Goal: Task Accomplishment & Management: Manage account settings

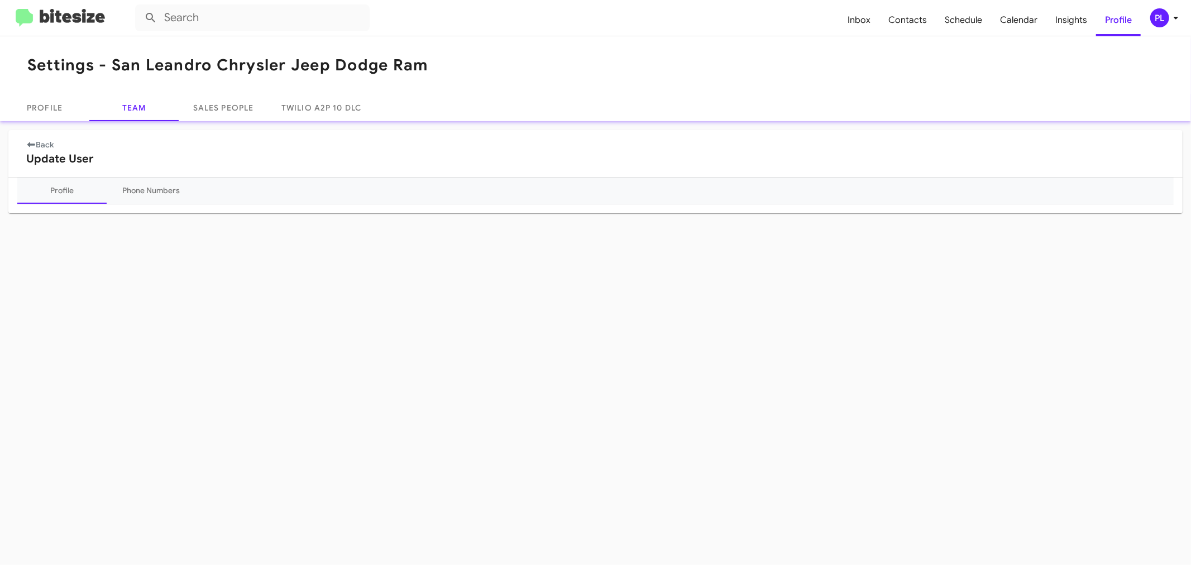
click at [1168, 21] on div "PL" at bounding box center [1160, 17] width 19 height 19
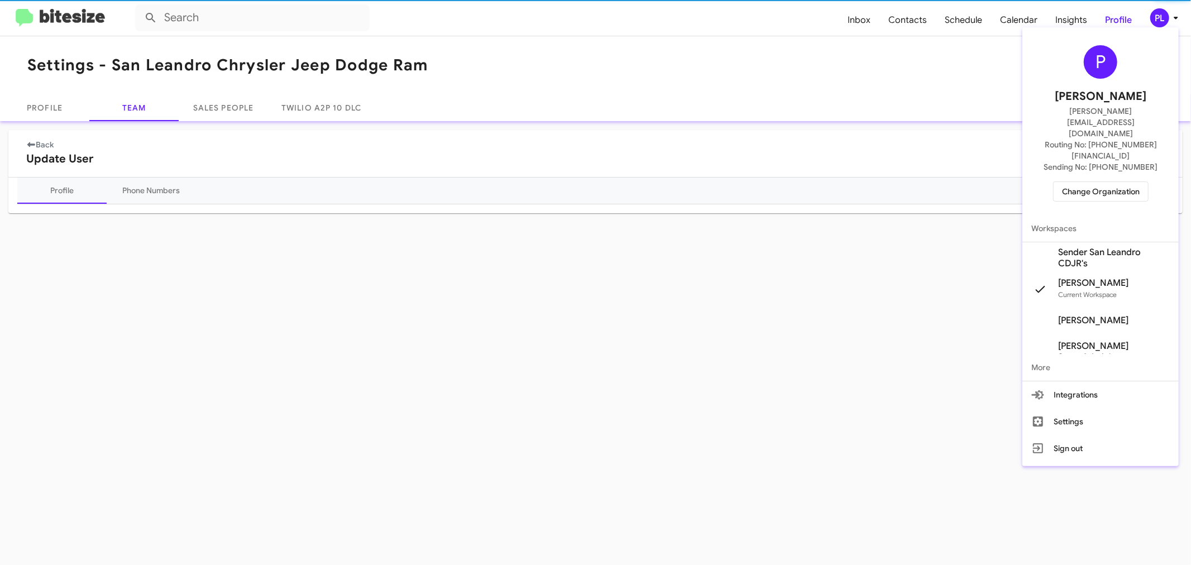
click at [1117, 182] on span "Change Organization" at bounding box center [1101, 191] width 78 height 19
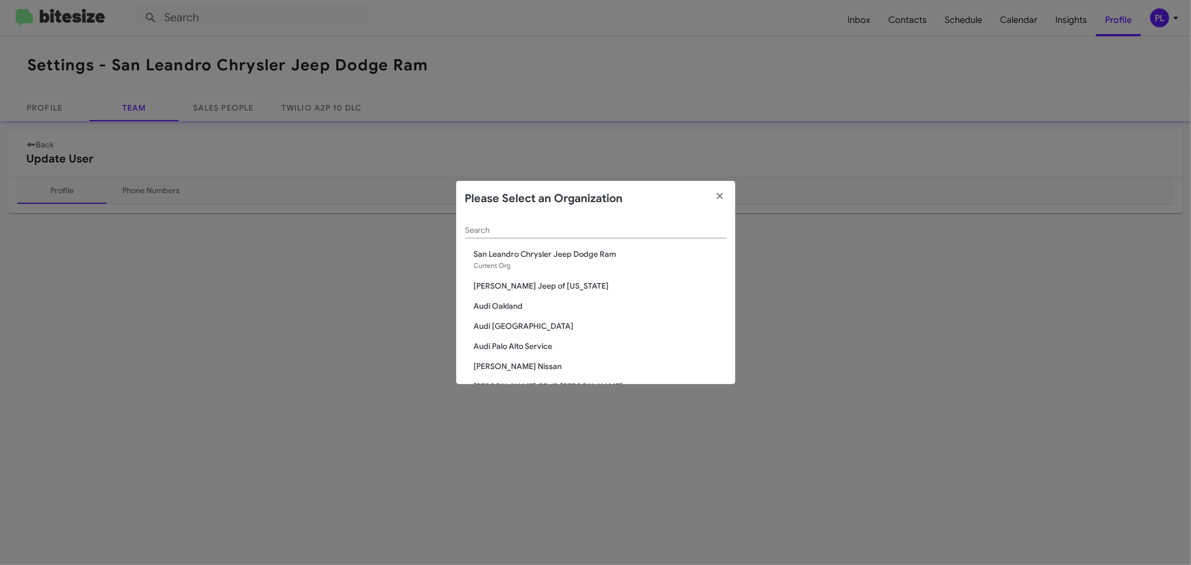
click at [555, 230] on input "Search" at bounding box center [595, 230] width 261 height 9
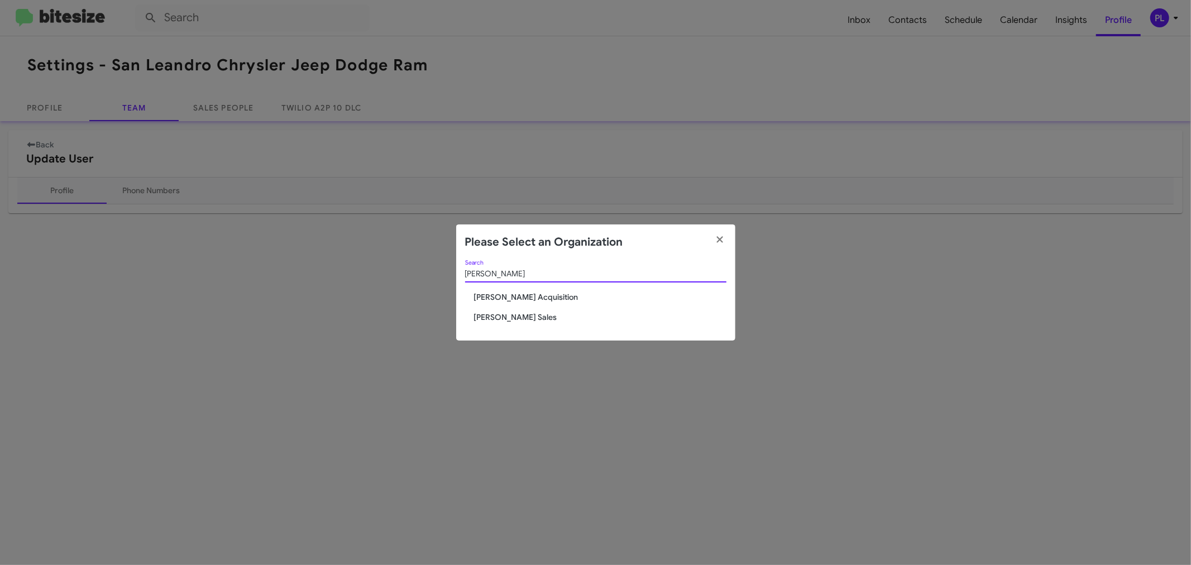
type input "tony"
click at [527, 314] on span "[PERSON_NAME] Sales" at bounding box center [600, 317] width 252 height 11
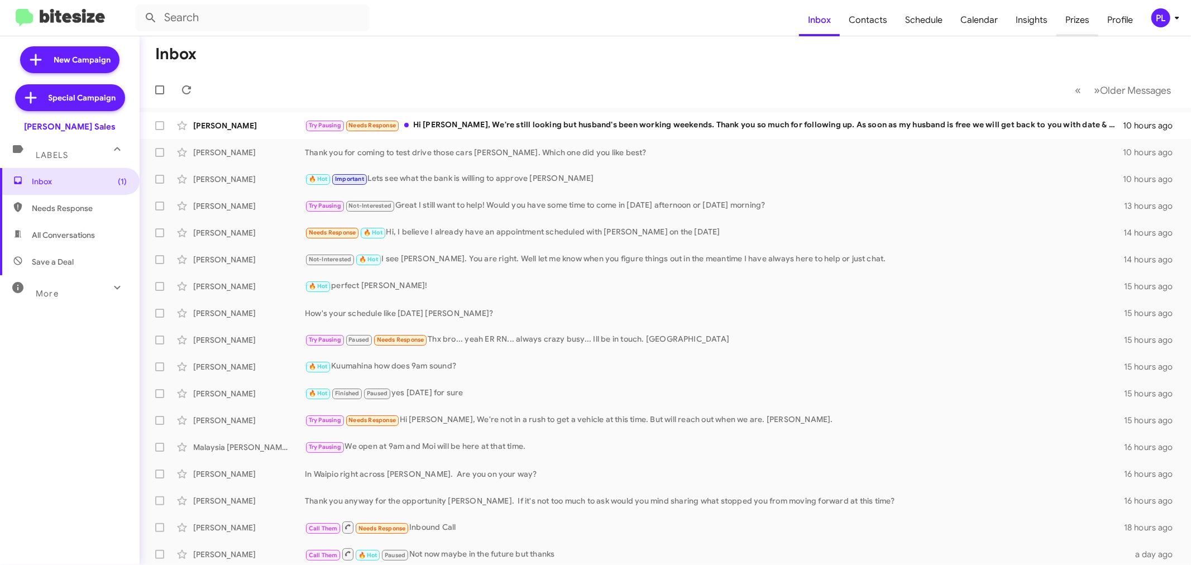
click at [1071, 18] on span "Prizes" at bounding box center [1078, 20] width 42 height 32
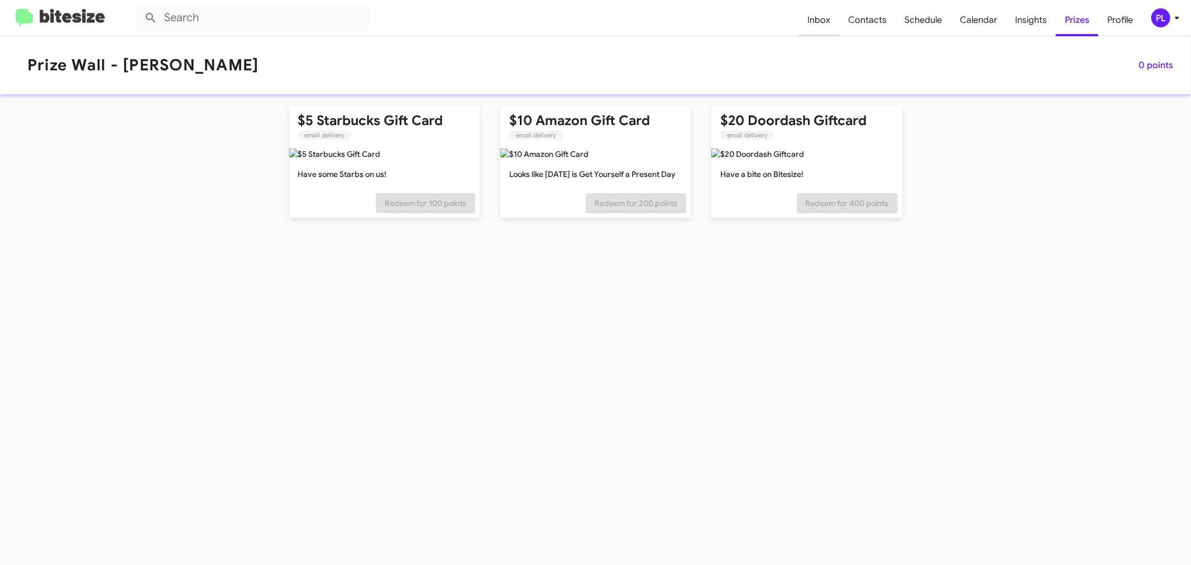
click at [833, 21] on span "Inbox" at bounding box center [819, 20] width 41 height 32
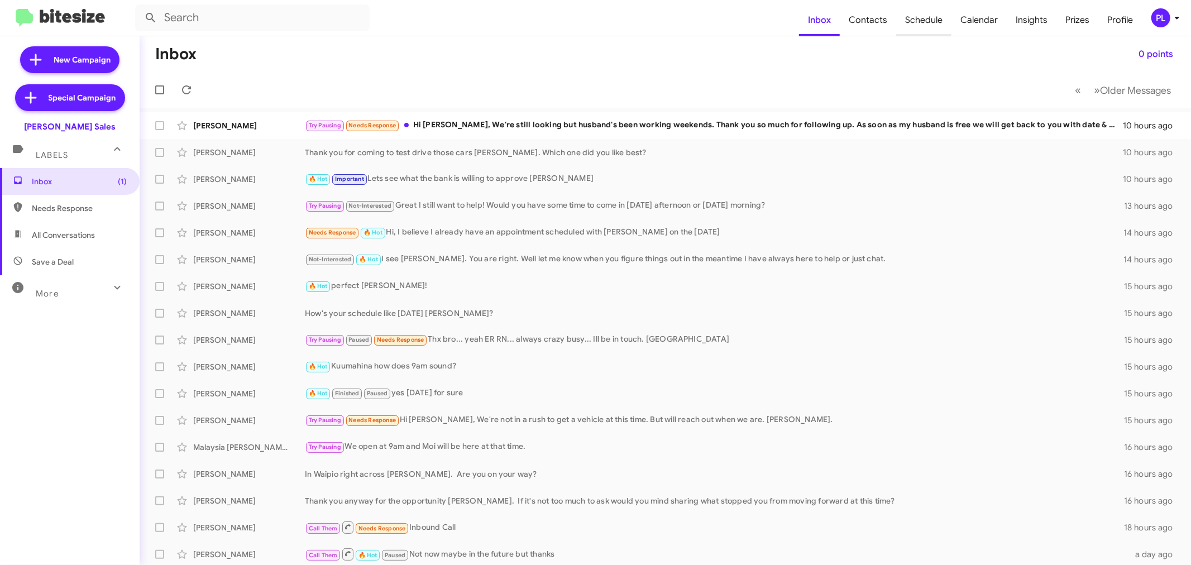
click at [924, 18] on span "Schedule" at bounding box center [924, 20] width 55 height 32
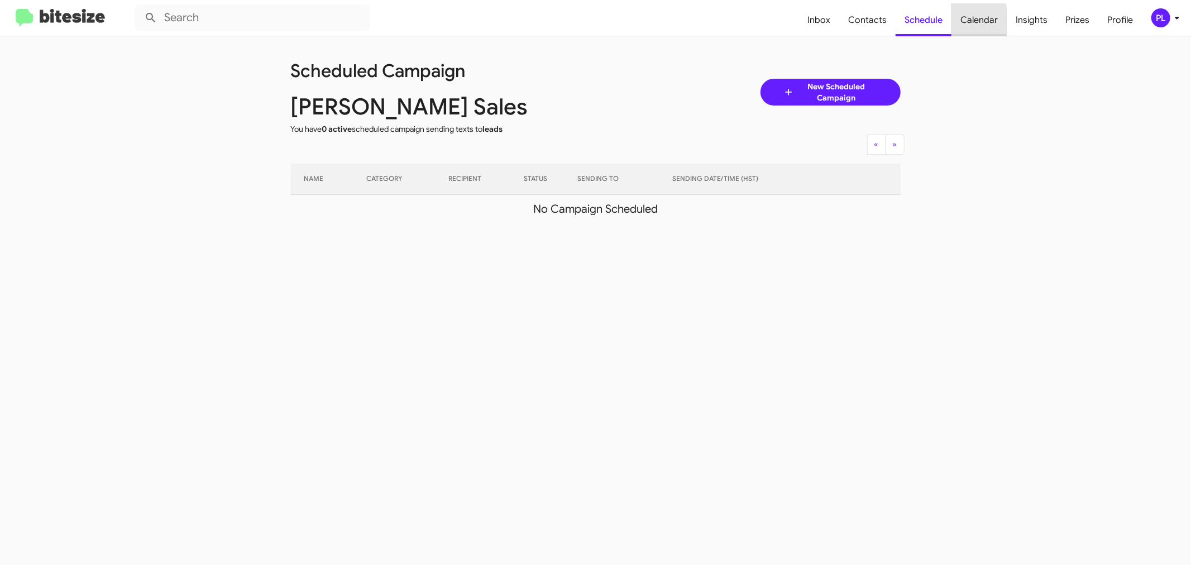
click at [969, 21] on span "Calendar" at bounding box center [979, 20] width 55 height 32
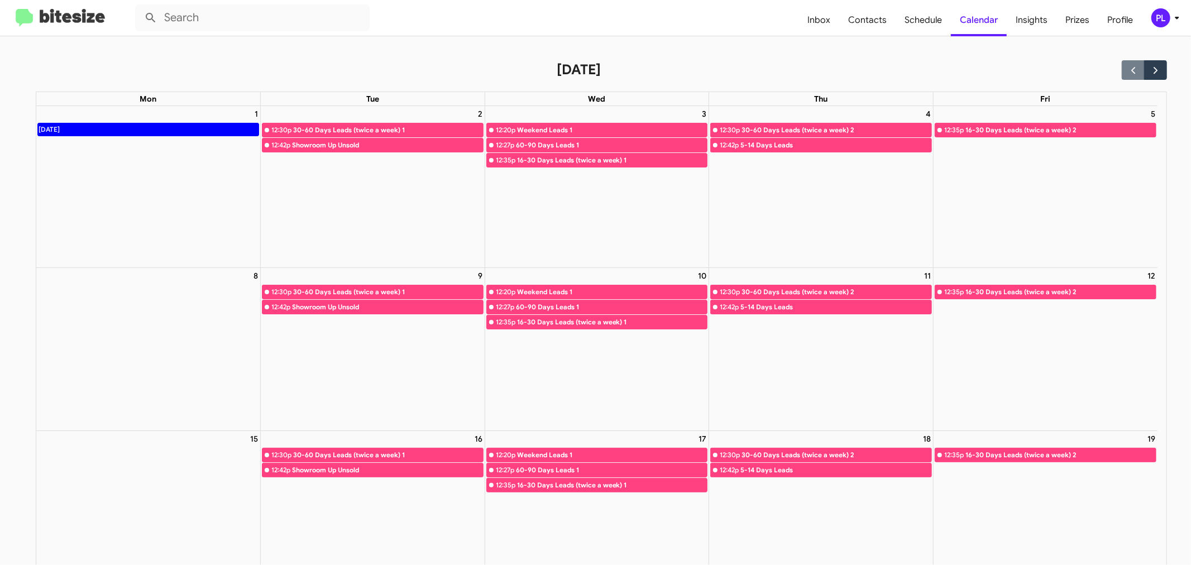
drag, startPoint x: 1080, startPoint y: 244, endPoint x: 1063, endPoint y: 232, distance: 20.1
drag, startPoint x: 1063, startPoint y: 232, endPoint x: 790, endPoint y: 49, distance: 328.4
click at [790, 49] on full-calendar "September 2025 Mon Tue Wed Thu Fri 1 Labor Day 2 12:30p 30-60 Days Leads (twice…" at bounding box center [583, 479] width 1167 height 887
click at [1165, 18] on div "PL" at bounding box center [1161, 17] width 19 height 19
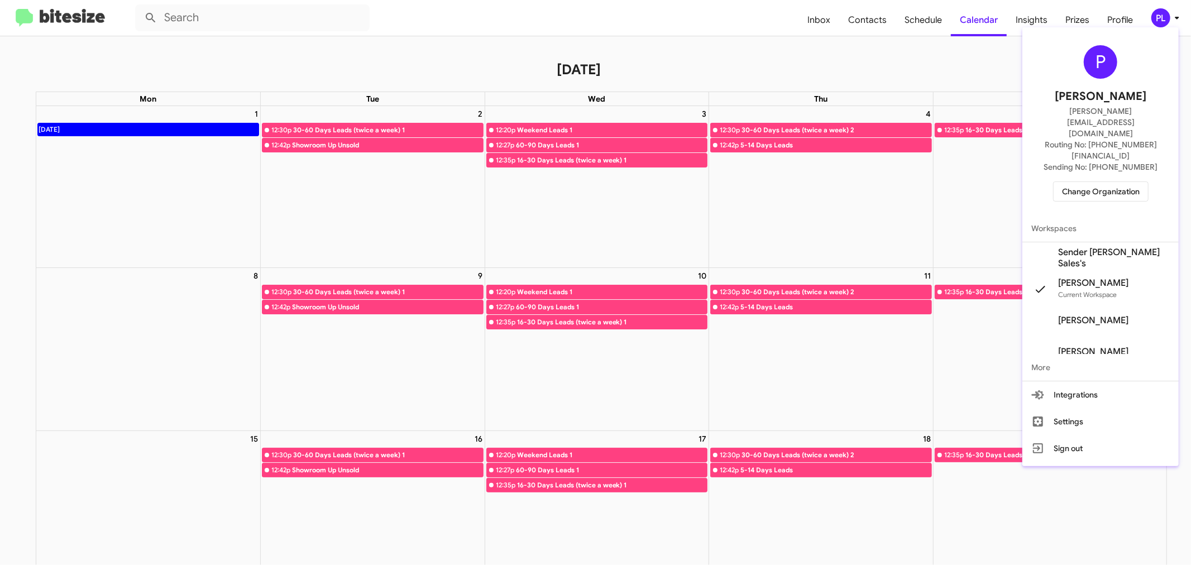
click at [826, 21] on div at bounding box center [595, 282] width 1191 height 565
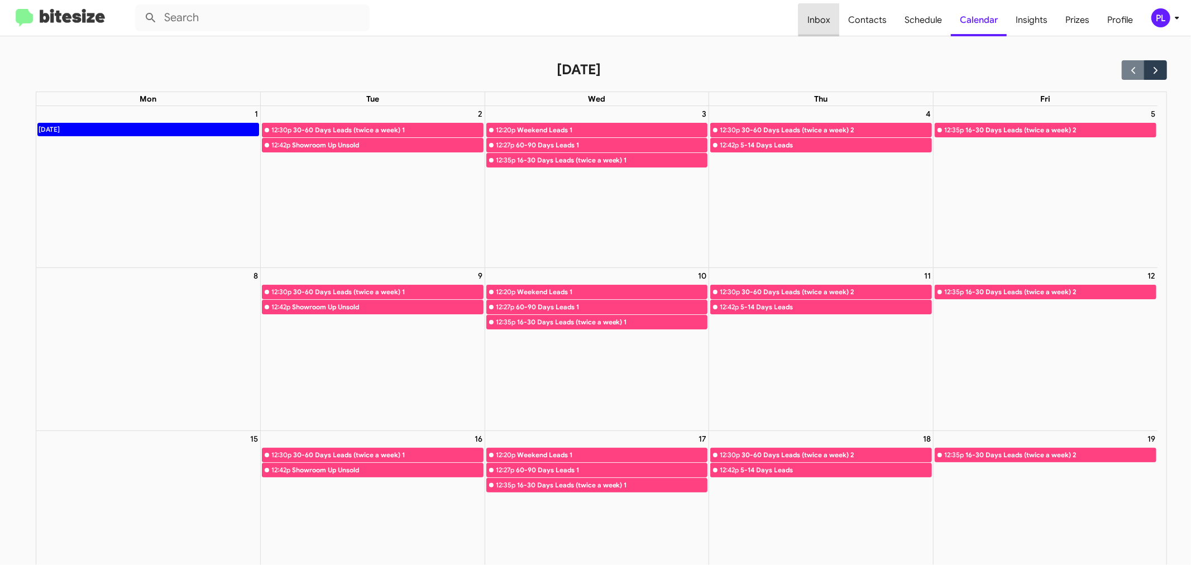
click at [826, 21] on span "Inbox" at bounding box center [819, 20] width 41 height 32
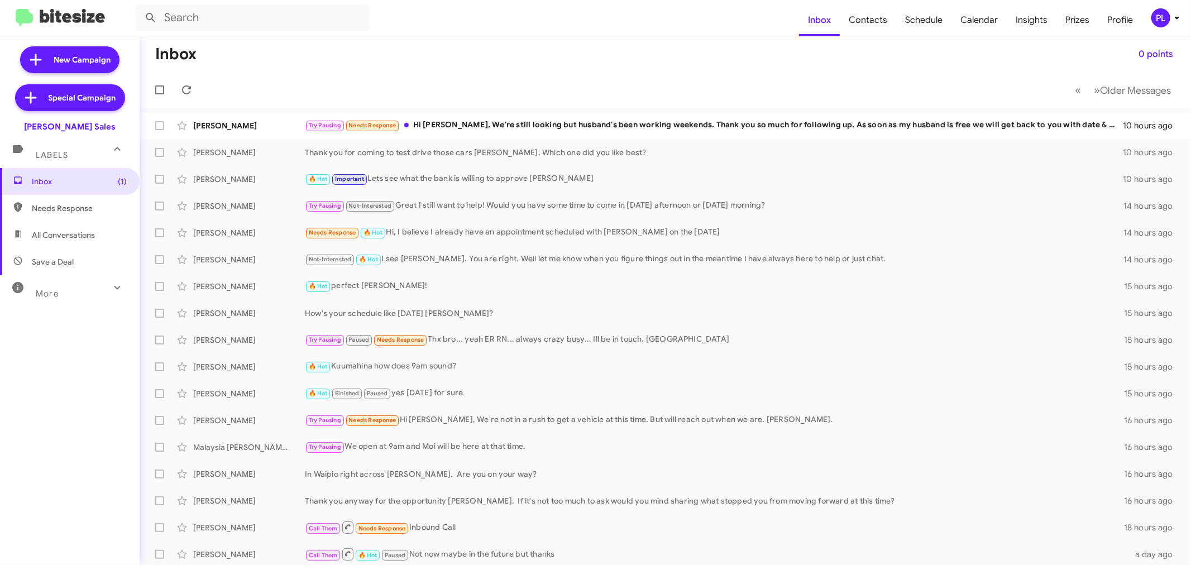
click at [1170, 16] on div "PL" at bounding box center [1161, 17] width 19 height 19
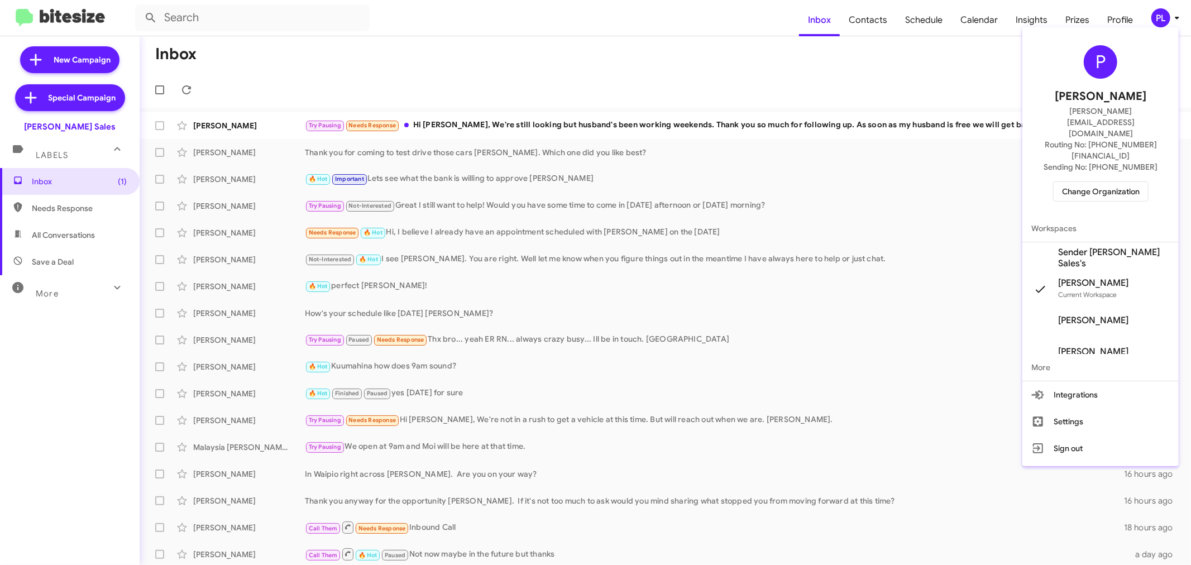
click at [1107, 182] on span "Change Organization" at bounding box center [1101, 191] width 78 height 19
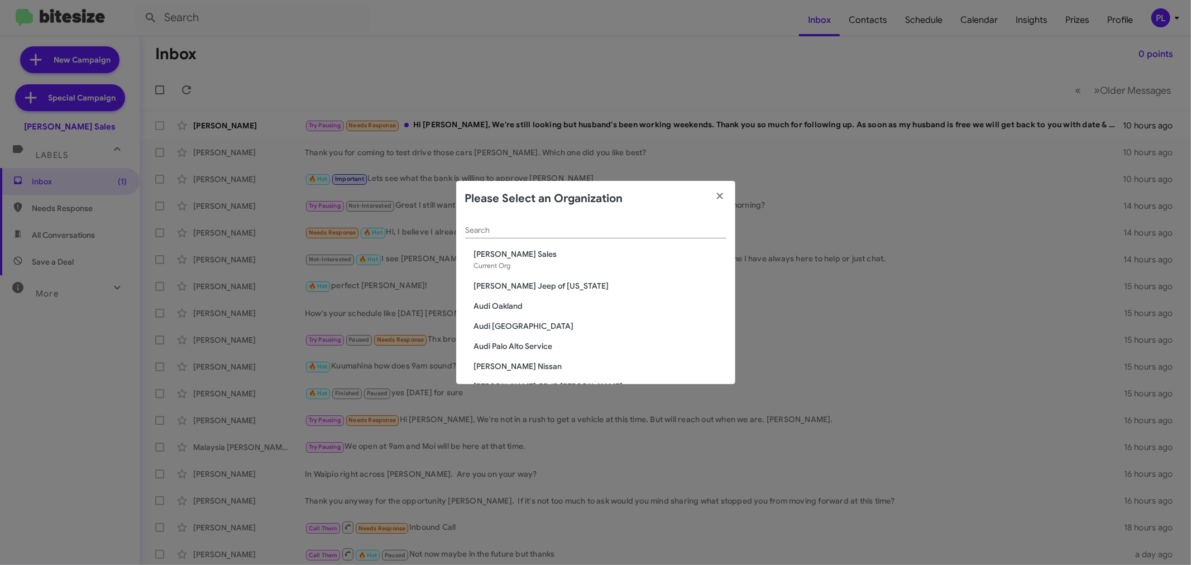
click at [599, 233] on input "Search" at bounding box center [595, 230] width 261 height 9
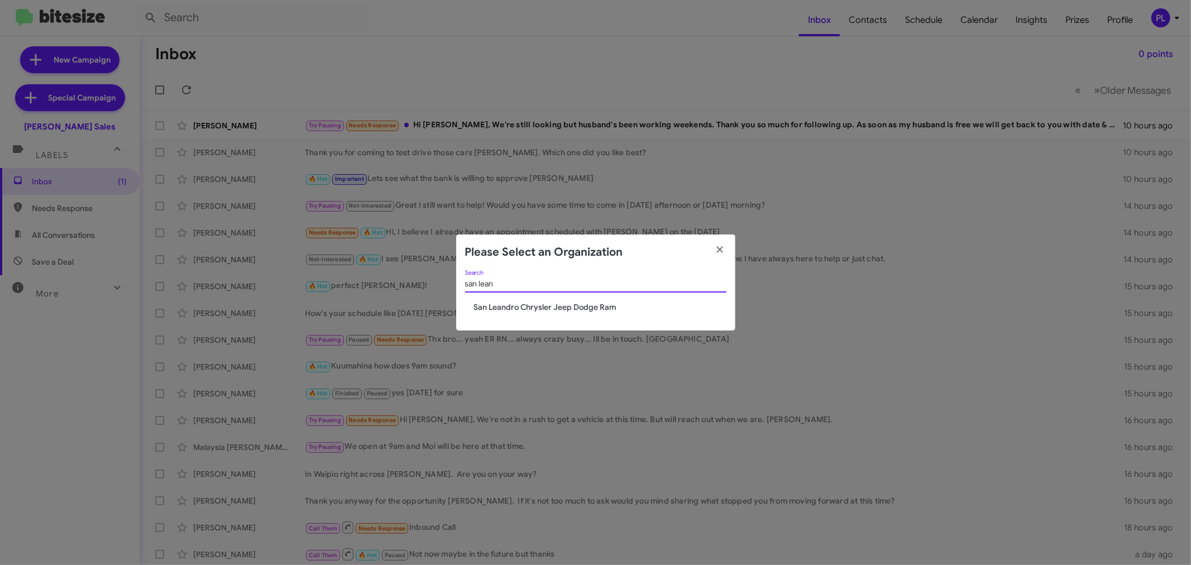
type input "san lean"
click at [595, 304] on span "San Leandro Chrysler Jeep Dodge Ram" at bounding box center [600, 307] width 252 height 11
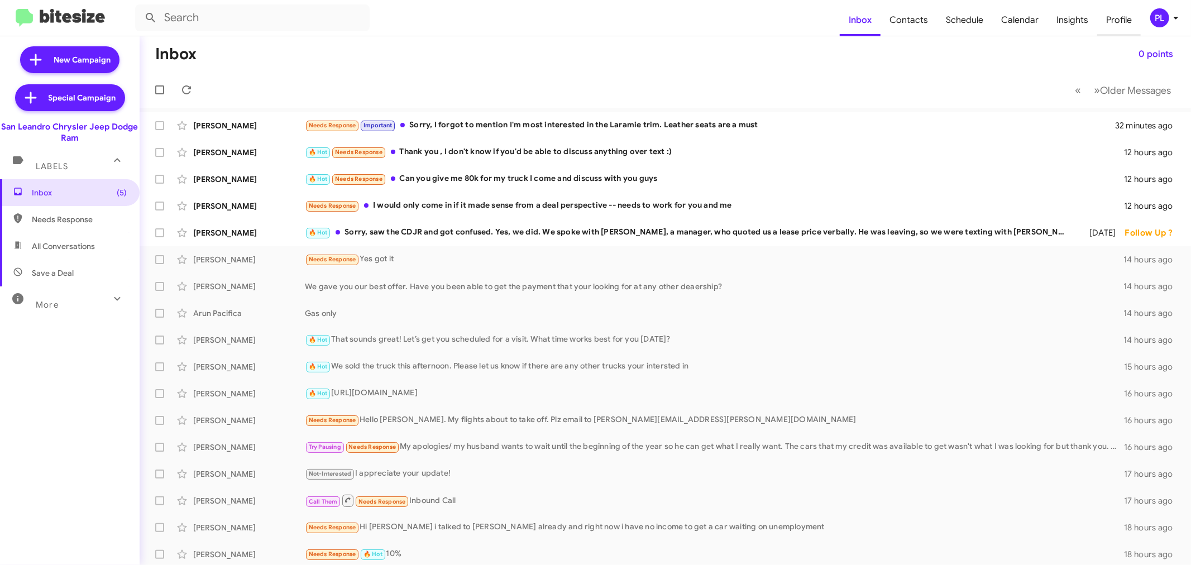
click at [1106, 25] on span "Profile" at bounding box center [1120, 20] width 44 height 32
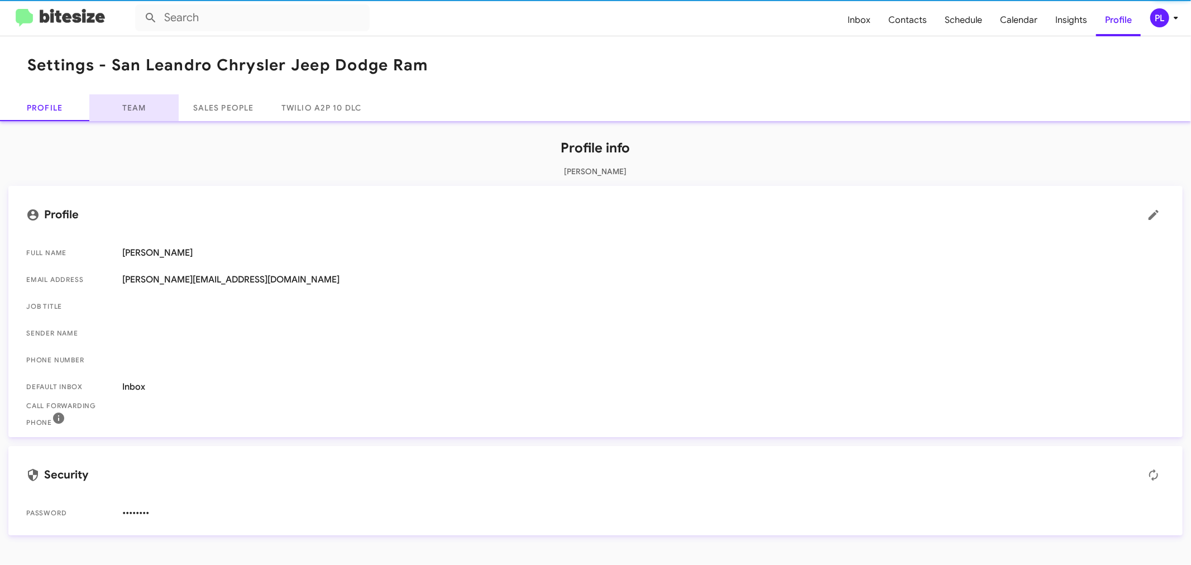
click at [137, 103] on link "Team" at bounding box center [133, 107] width 89 height 27
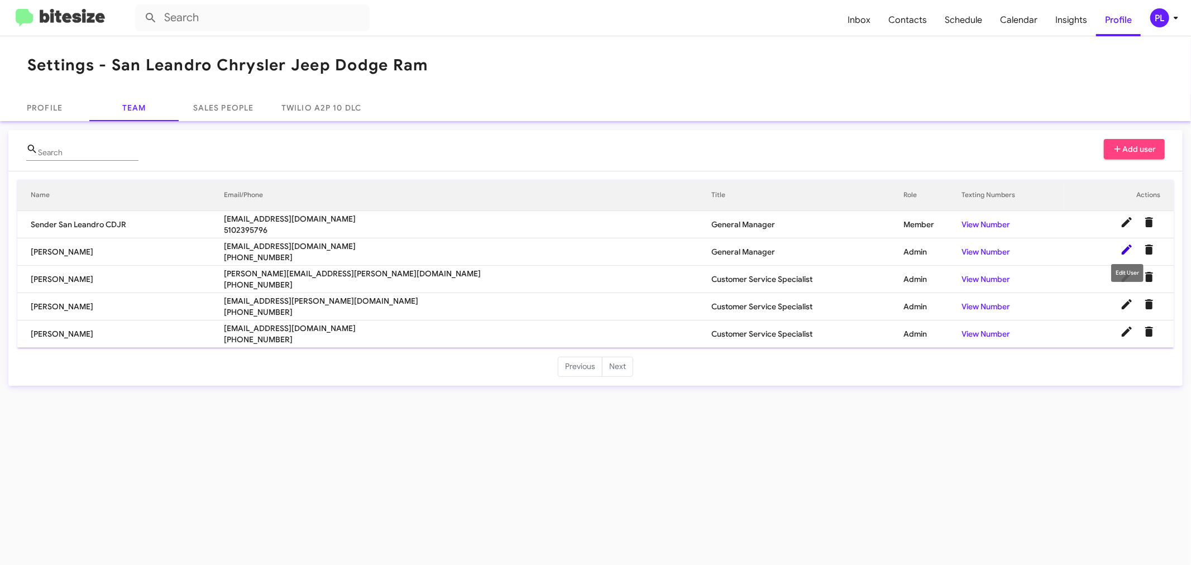
click at [1131, 245] on icon at bounding box center [1127, 250] width 10 height 10
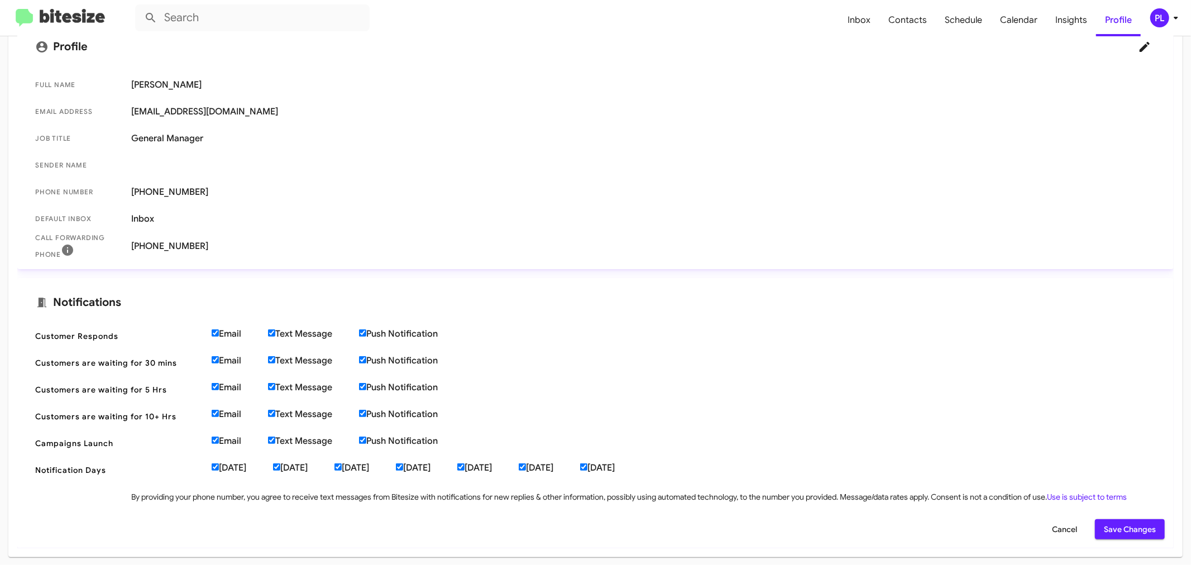
scroll to position [188, 0]
click at [214, 330] on input "Email" at bounding box center [215, 331] width 7 height 7
checkbox input "false"
click at [215, 357] on input "Email" at bounding box center [215, 358] width 7 height 7
checkbox input "false"
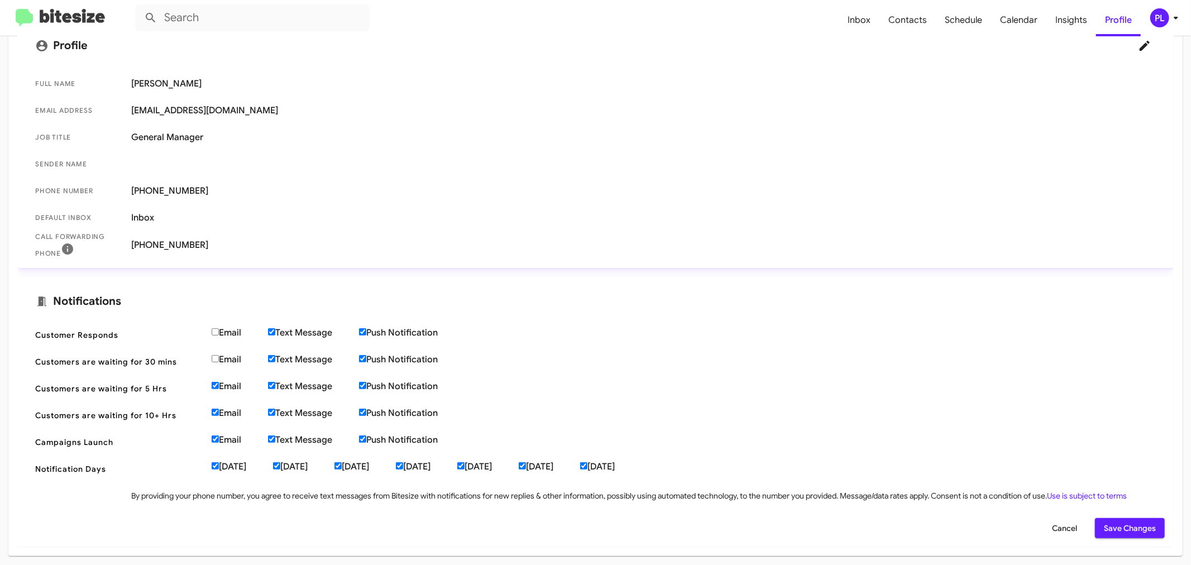
click at [216, 383] on input "Email" at bounding box center [215, 385] width 7 height 7
checkbox input "false"
click at [217, 412] on input "Email" at bounding box center [215, 412] width 7 height 7
checkbox input "false"
click at [214, 441] on input "Email" at bounding box center [215, 439] width 7 height 7
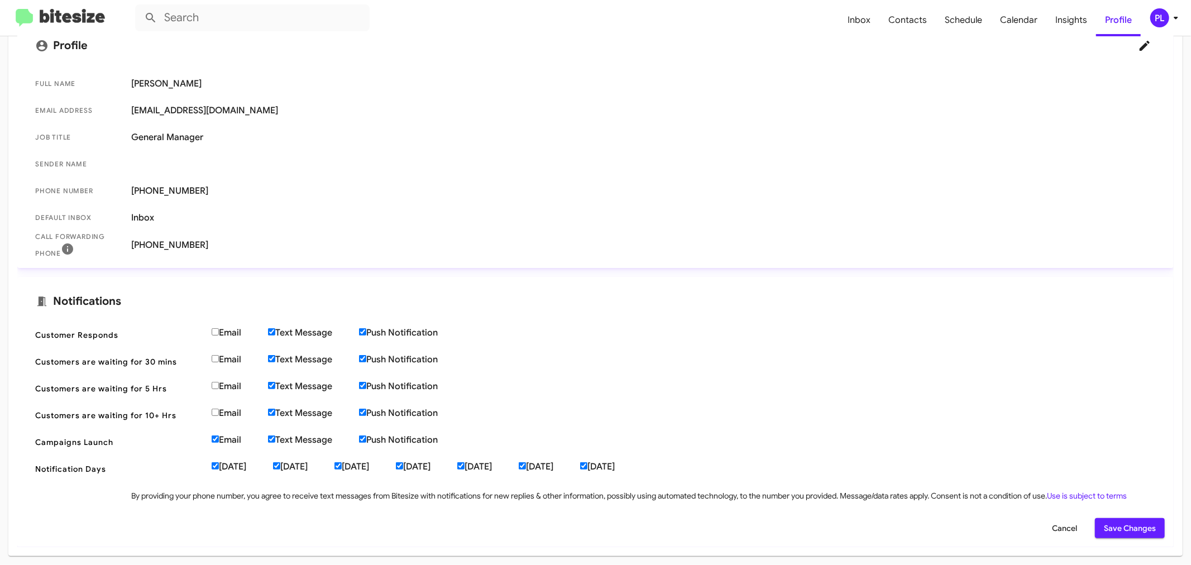
checkbox input "false"
click at [1130, 534] on span "Save Changes" at bounding box center [1130, 528] width 52 height 20
click at [1131, 521] on span "Save Changes" at bounding box center [1130, 528] width 52 height 20
click at [1174, 13] on icon at bounding box center [1176, 17] width 13 height 13
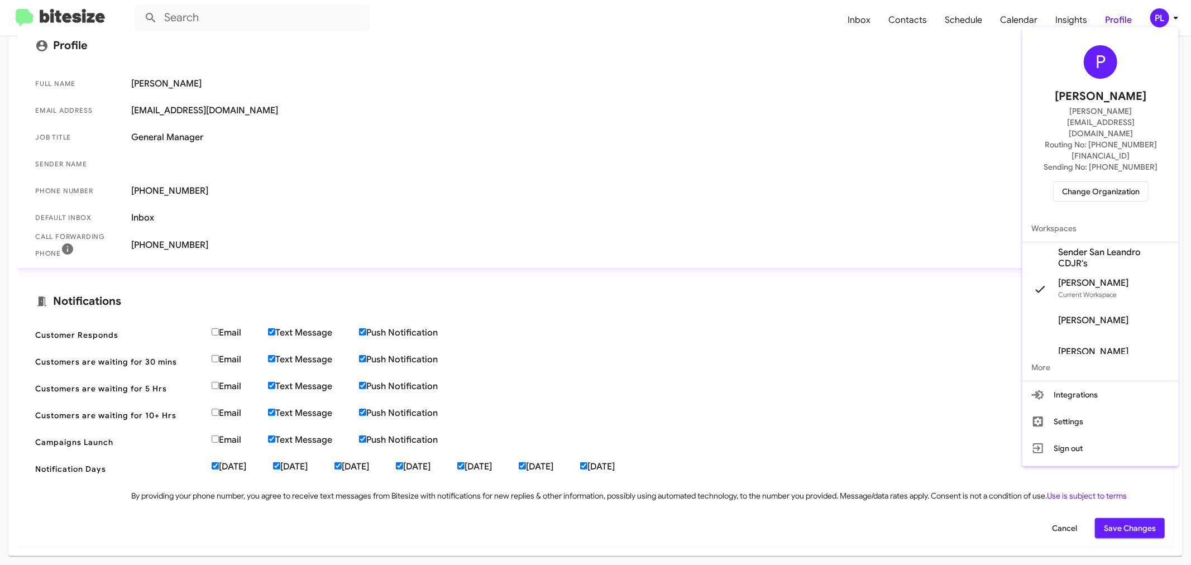
click at [1137, 182] on span "Change Organization" at bounding box center [1101, 191] width 78 height 19
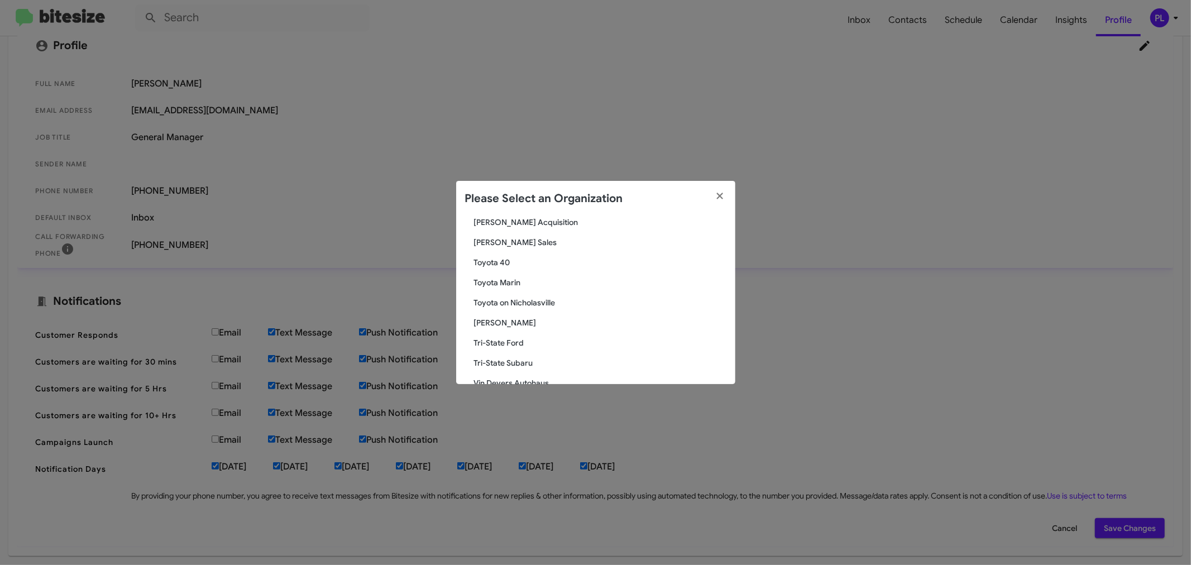
scroll to position [1932, 0]
click at [513, 303] on span "Toyota Marin" at bounding box center [600, 304] width 252 height 11
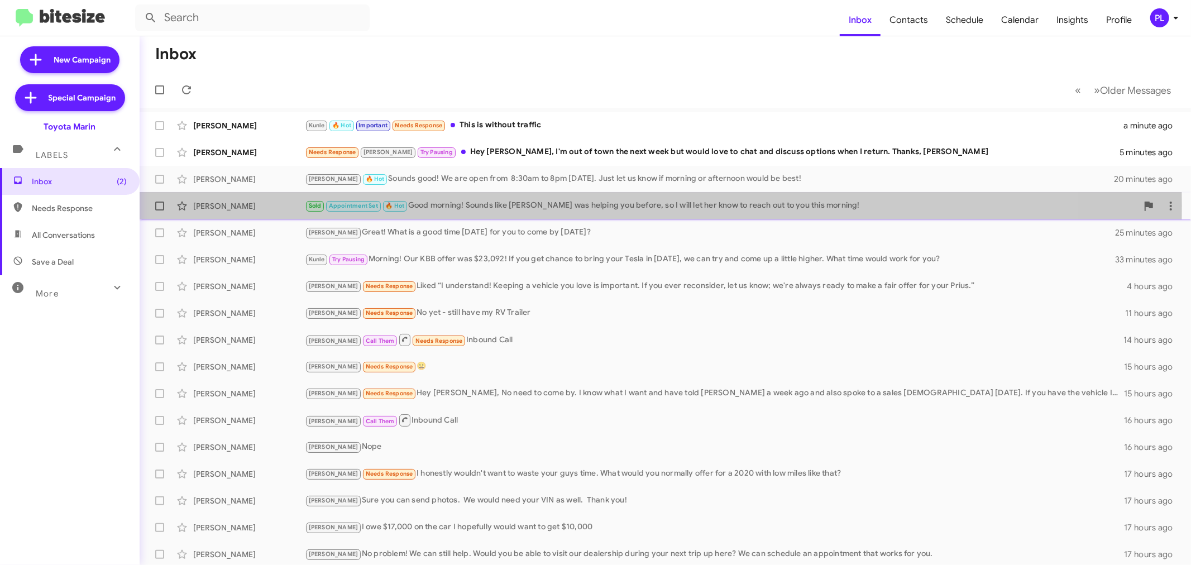
click at [492, 206] on div "Sold Appointment Set 🔥 Hot Good morning! Sounds like Kitty was helping you befo…" at bounding box center [721, 205] width 833 height 13
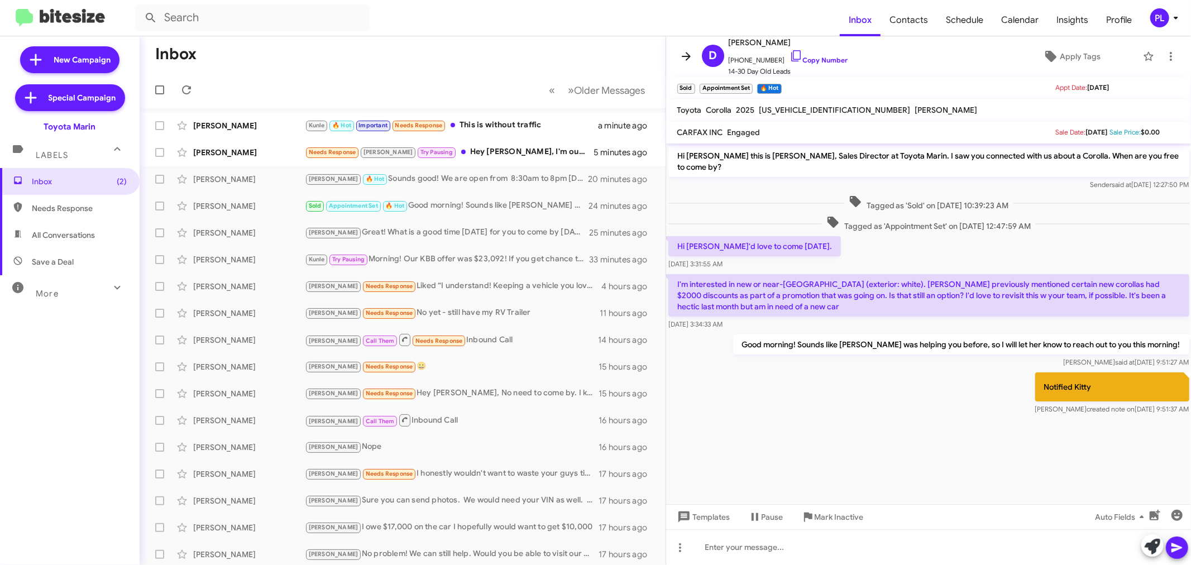
click at [689, 54] on icon at bounding box center [686, 56] width 9 height 8
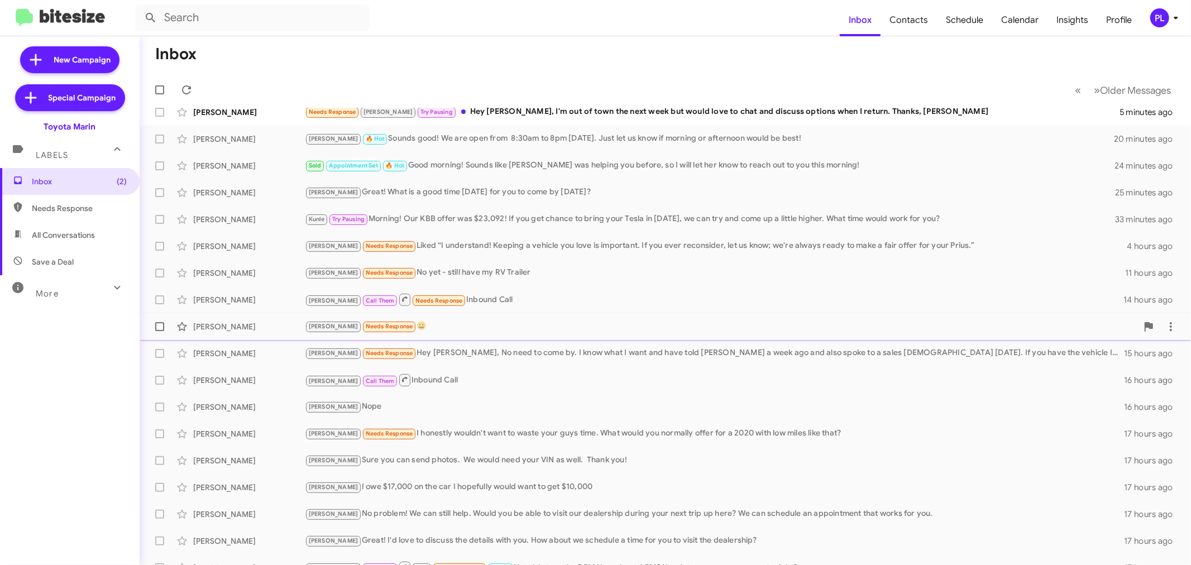
scroll to position [83, 0]
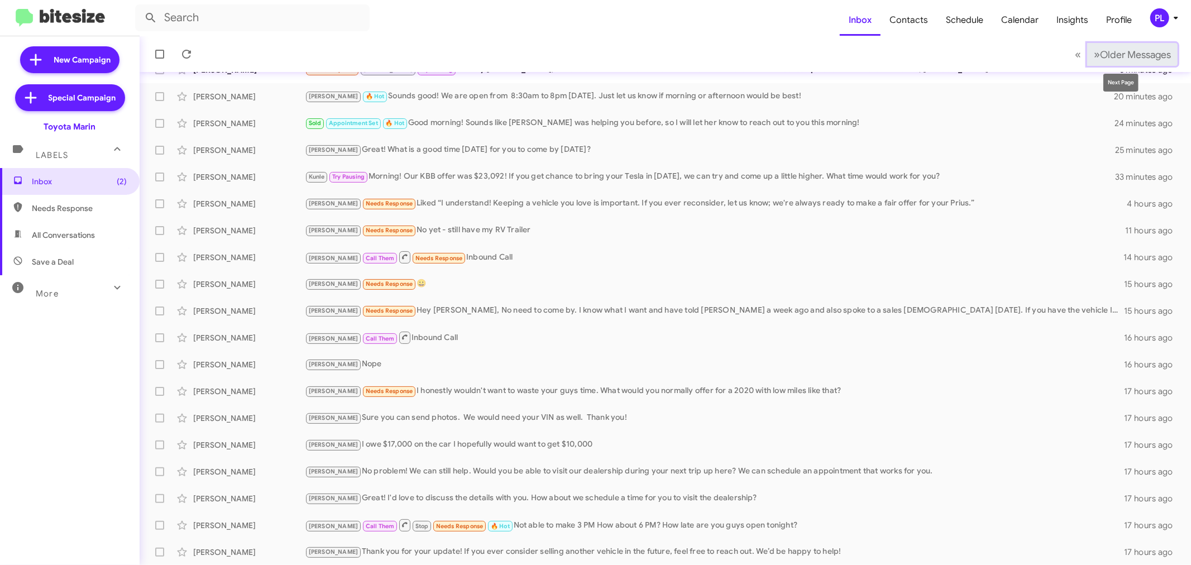
click at [1119, 53] on span "Older Messages" at bounding box center [1135, 55] width 71 height 12
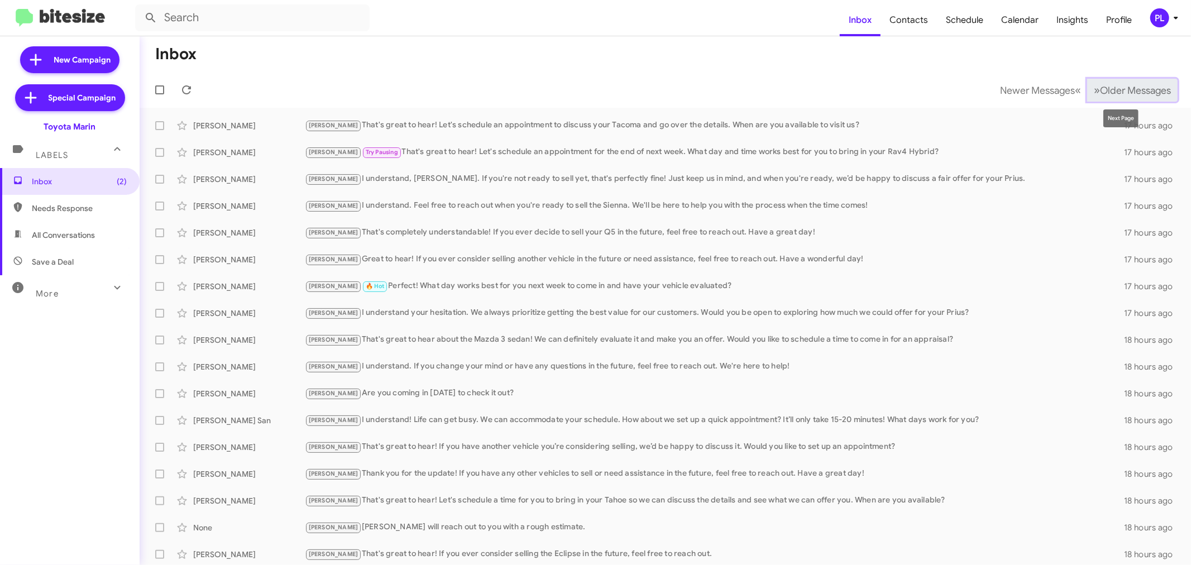
click at [1104, 96] on span "Older Messages" at bounding box center [1135, 90] width 71 height 12
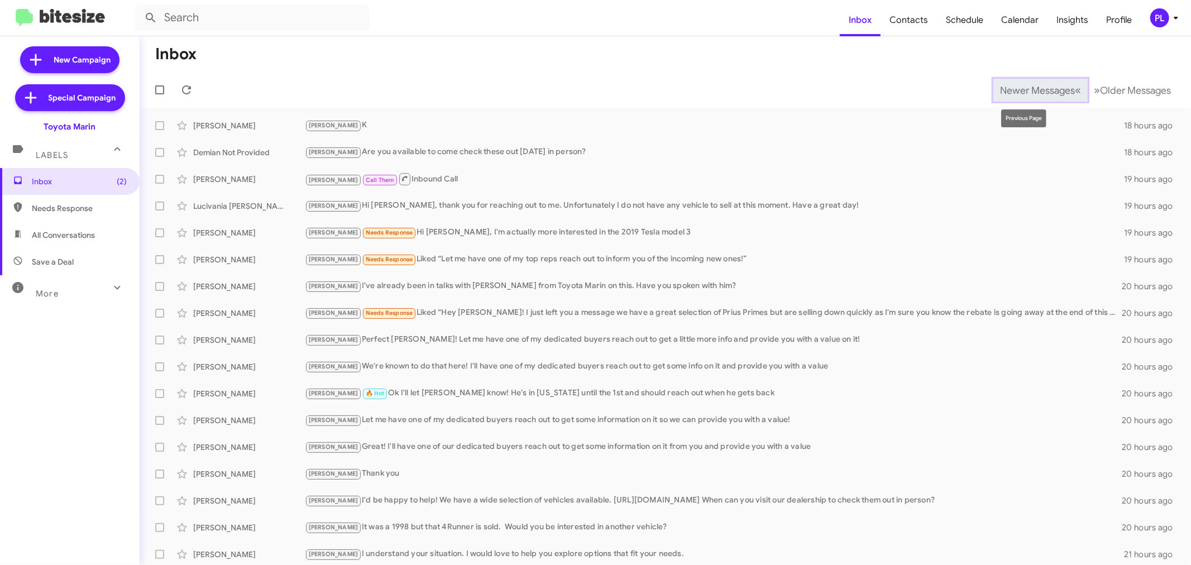
click at [1009, 87] on span "Newer Messages" at bounding box center [1037, 90] width 75 height 12
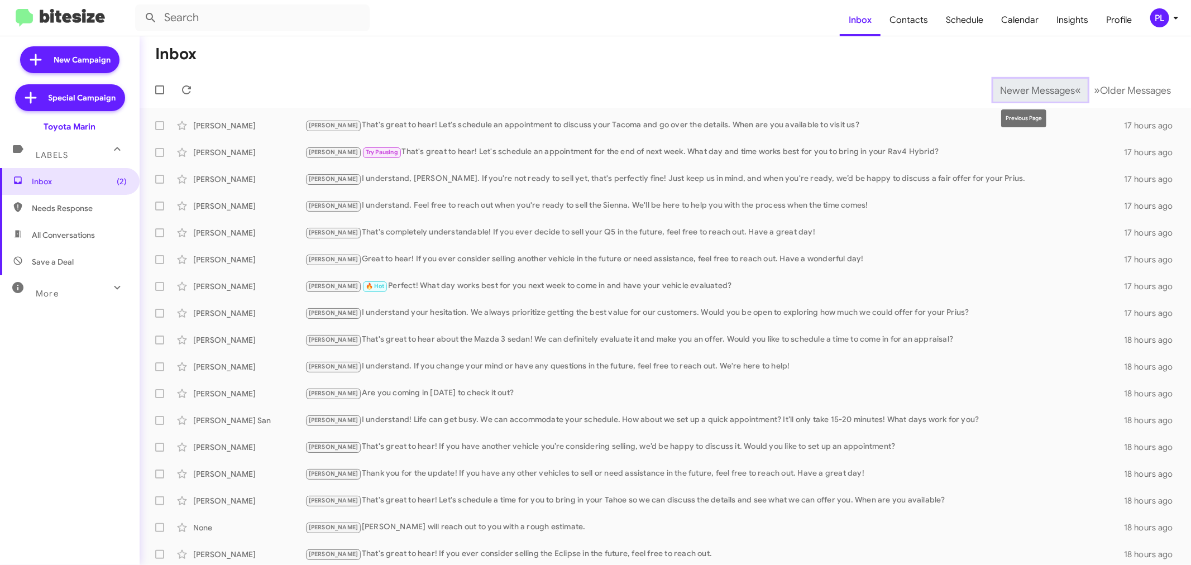
click at [1000, 96] on span "Newer Messages" at bounding box center [1037, 90] width 75 height 12
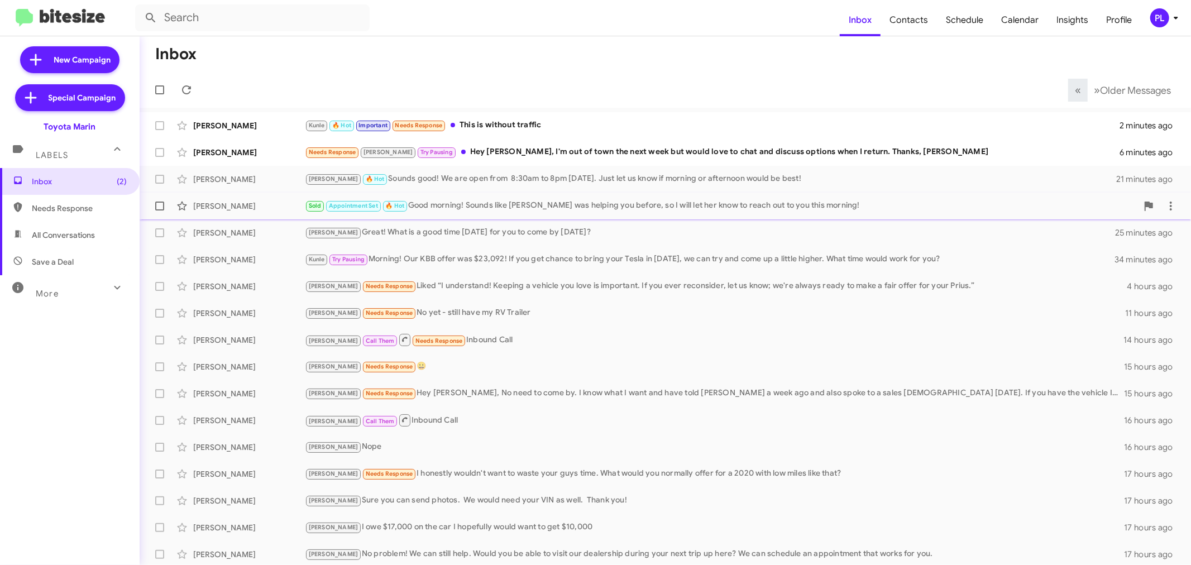
click at [471, 201] on div "Sold Appointment Set 🔥 Hot Good morning! Sounds like Kitty was helping you befo…" at bounding box center [721, 205] width 833 height 13
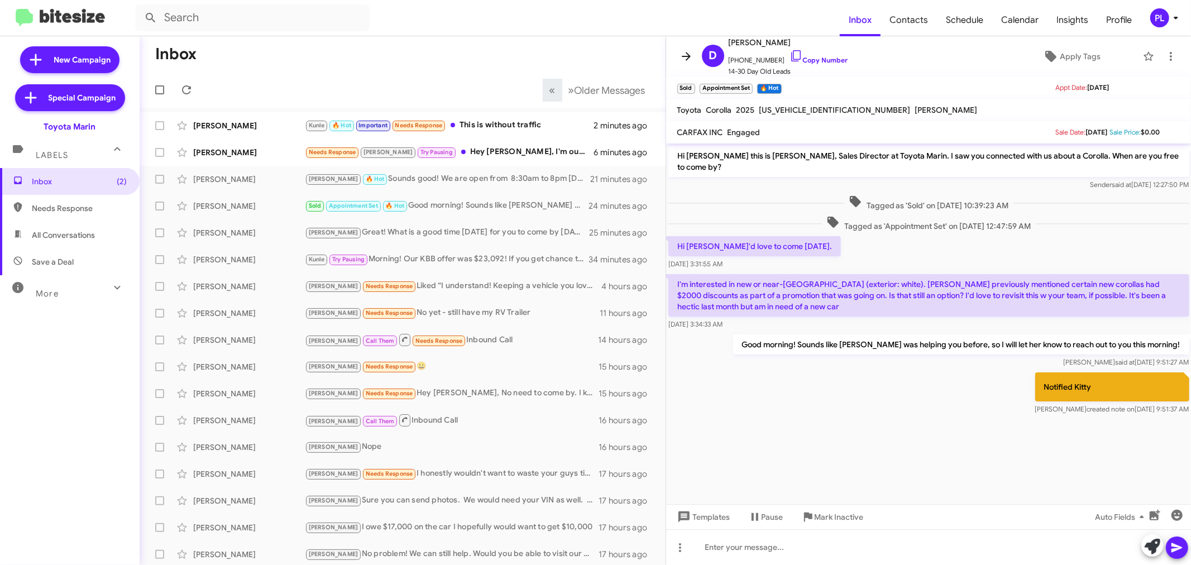
click at [690, 56] on icon at bounding box center [686, 56] width 13 height 13
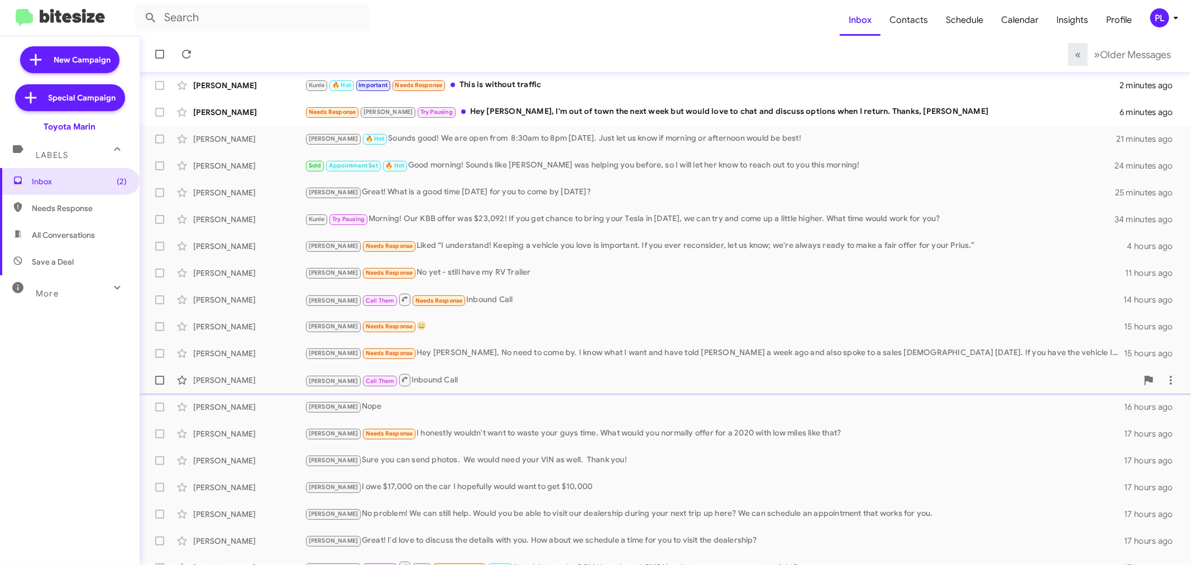
scroll to position [62, 0]
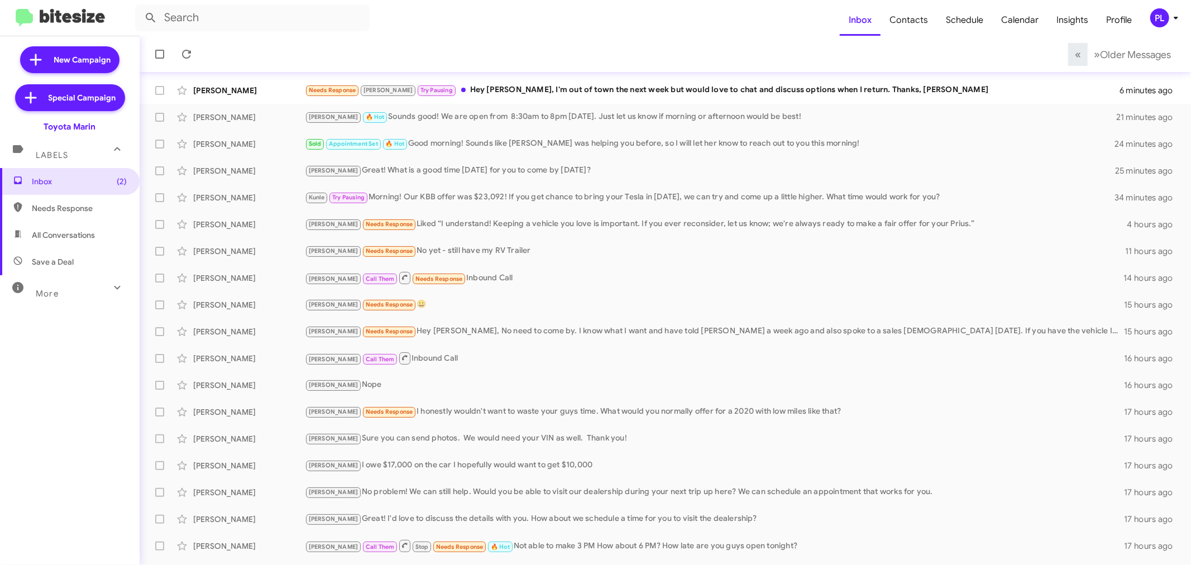
click at [85, 292] on div "More" at bounding box center [58, 289] width 99 height 21
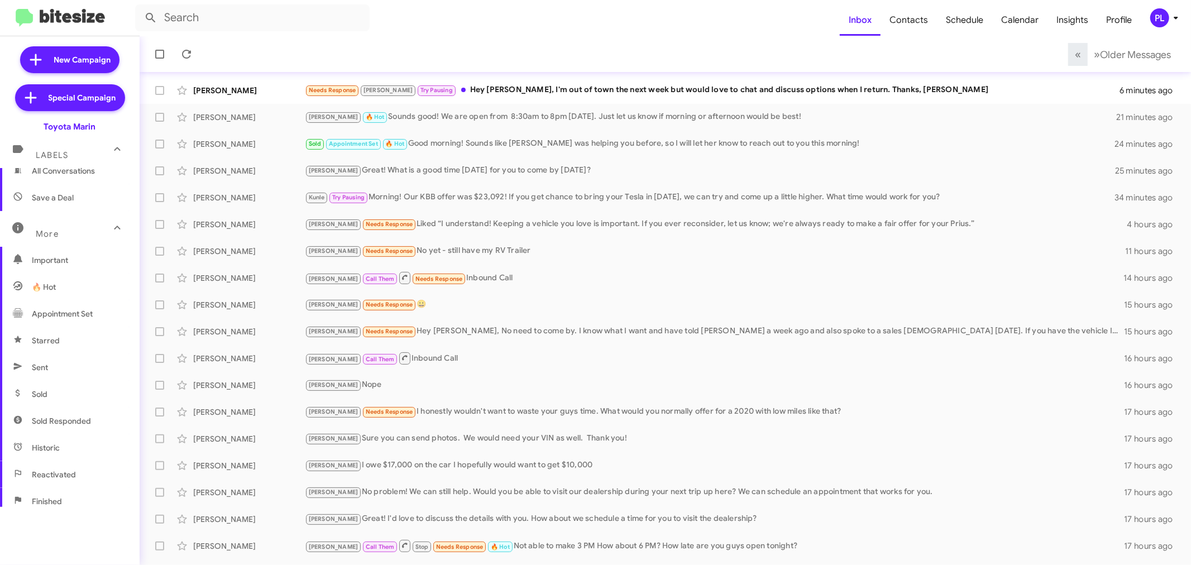
scroll to position [124, 0]
click at [70, 350] on span "Sold Responded" at bounding box center [70, 361] width 140 height 27
type input "in:sold-verified"
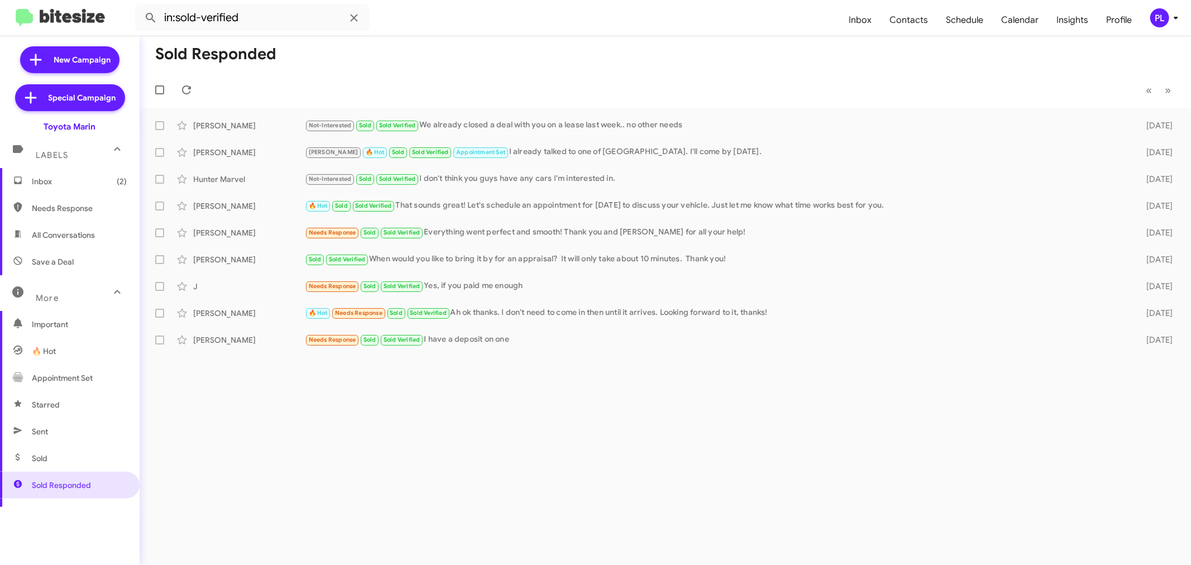
click at [73, 177] on span "Inbox (2)" at bounding box center [79, 181] width 95 height 11
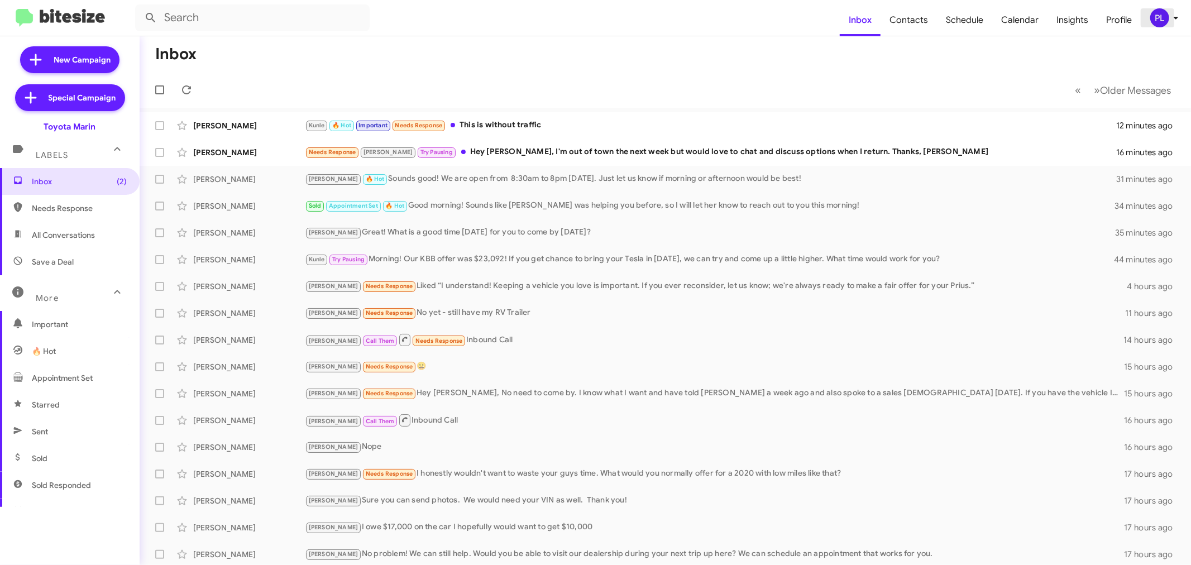
click at [1174, 20] on icon at bounding box center [1176, 17] width 13 height 13
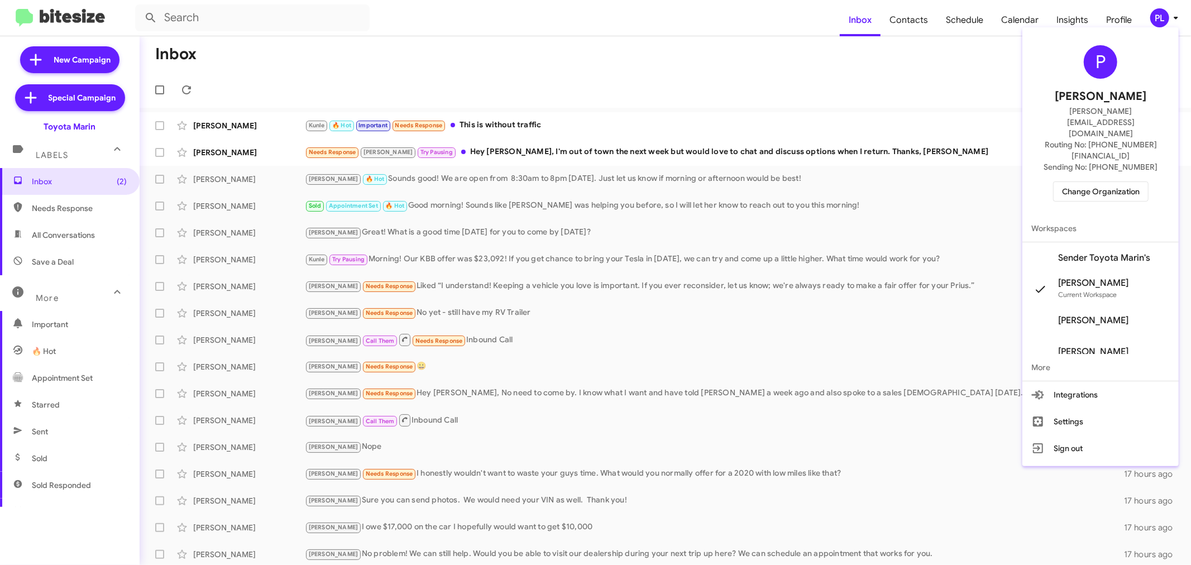
click at [1103, 182] on span "Change Organization" at bounding box center [1101, 191] width 78 height 19
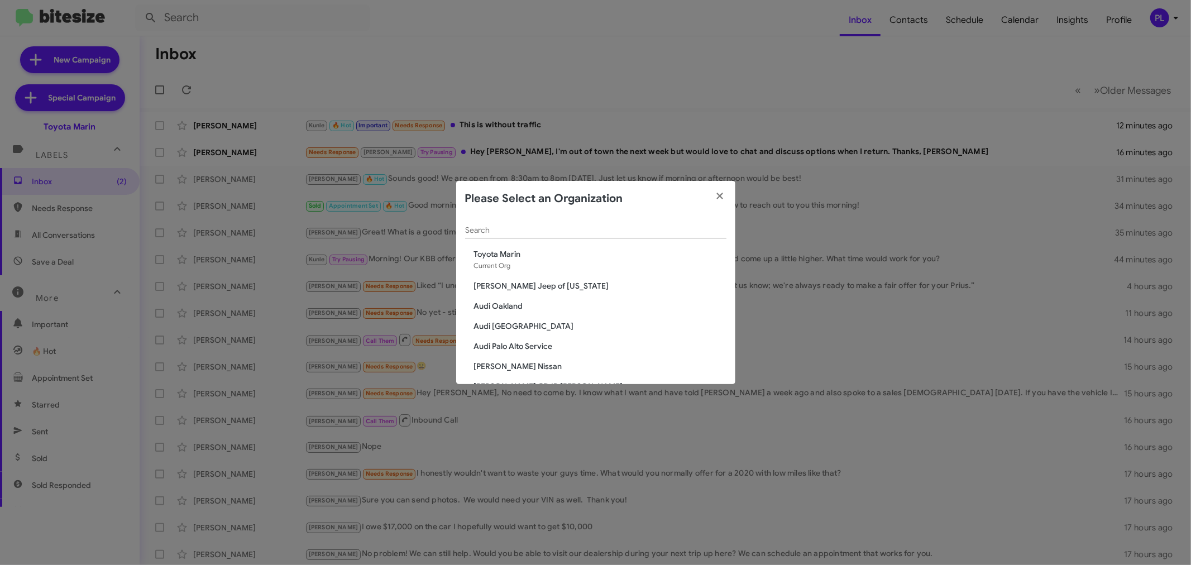
click at [599, 231] on input "Search" at bounding box center [595, 230] width 261 height 9
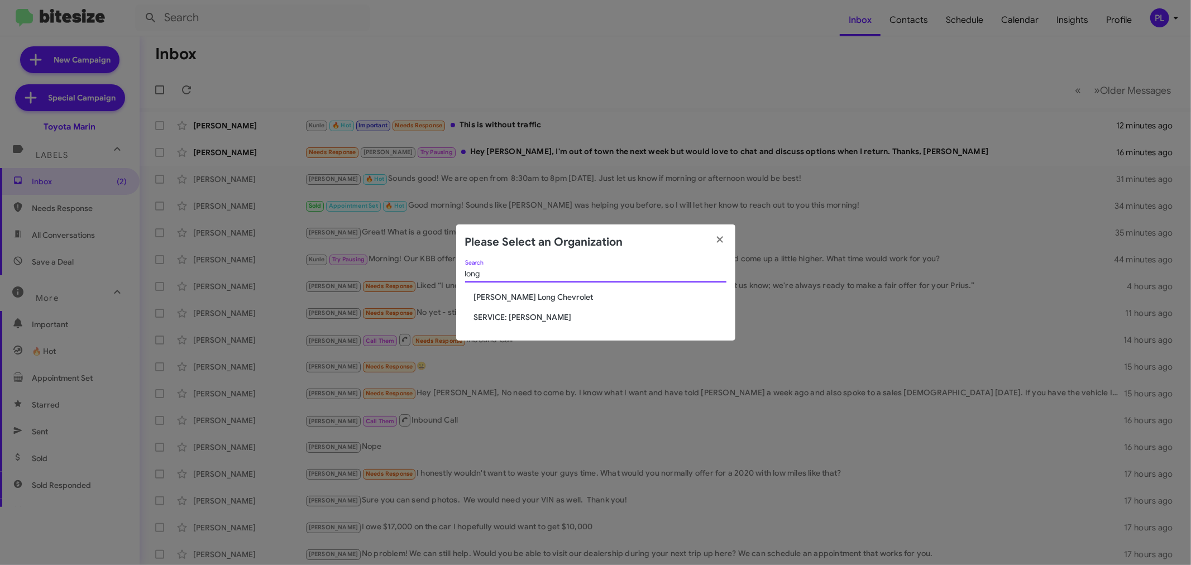
type input "long"
click at [521, 319] on span "SERVICE: Daniels Long" at bounding box center [600, 317] width 252 height 11
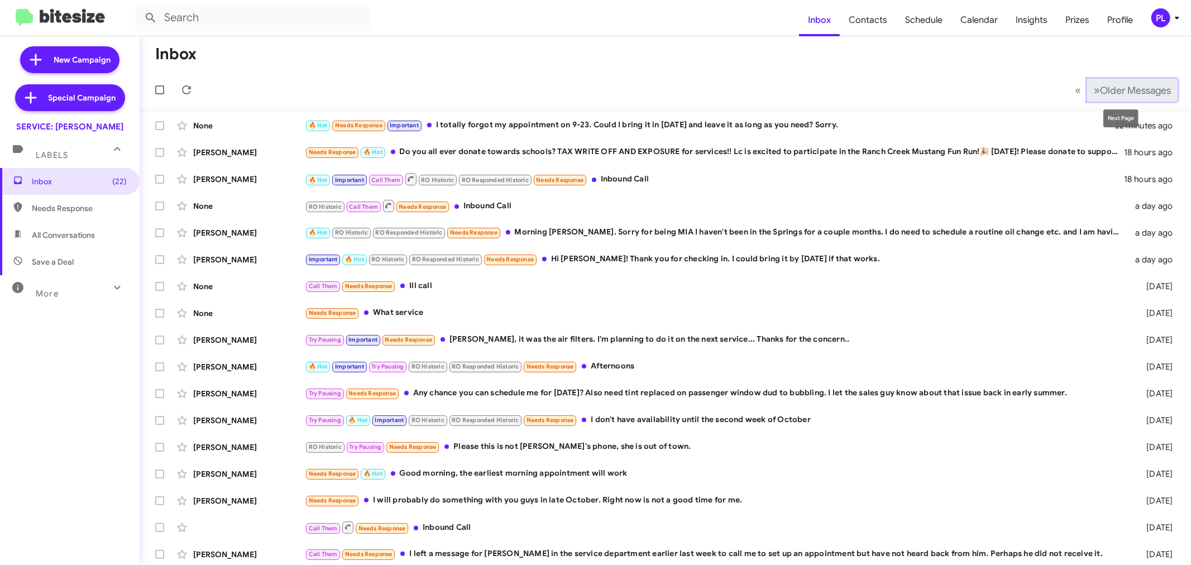
click at [1129, 89] on span "Older Messages" at bounding box center [1135, 90] width 71 height 12
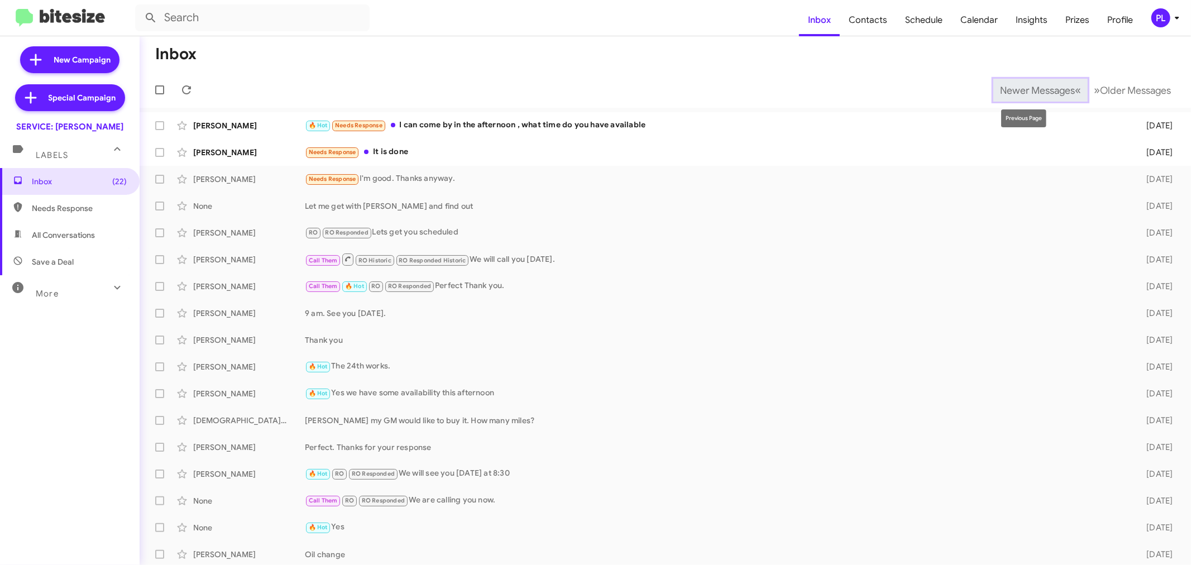
click at [1009, 82] on button "Newer Messages « Previous" at bounding box center [1041, 90] width 94 height 23
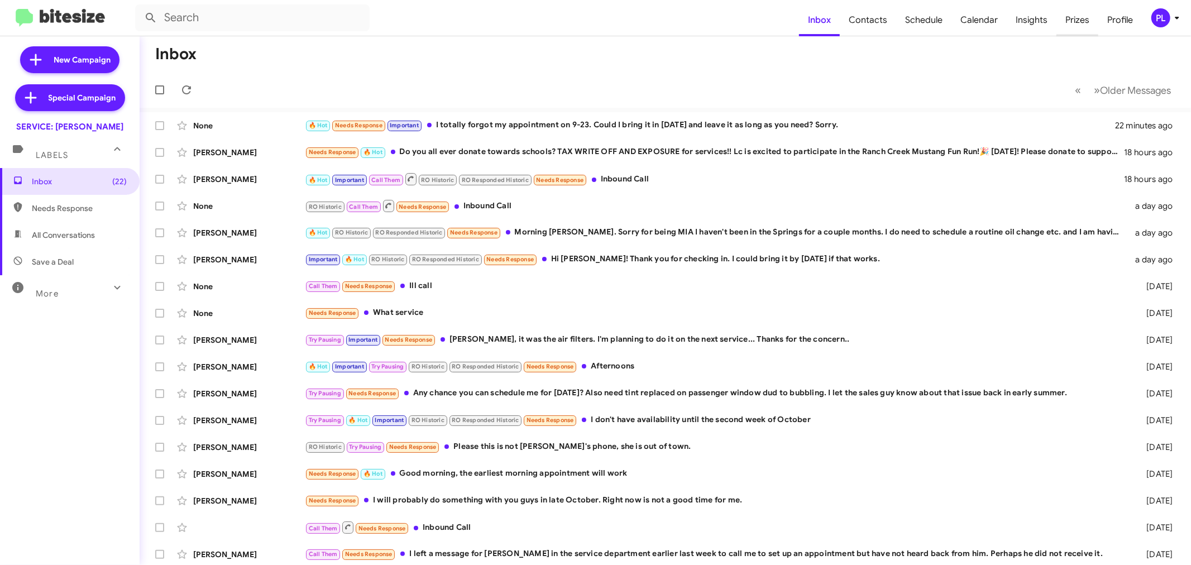
click at [1079, 25] on span "Prizes" at bounding box center [1078, 20] width 42 height 32
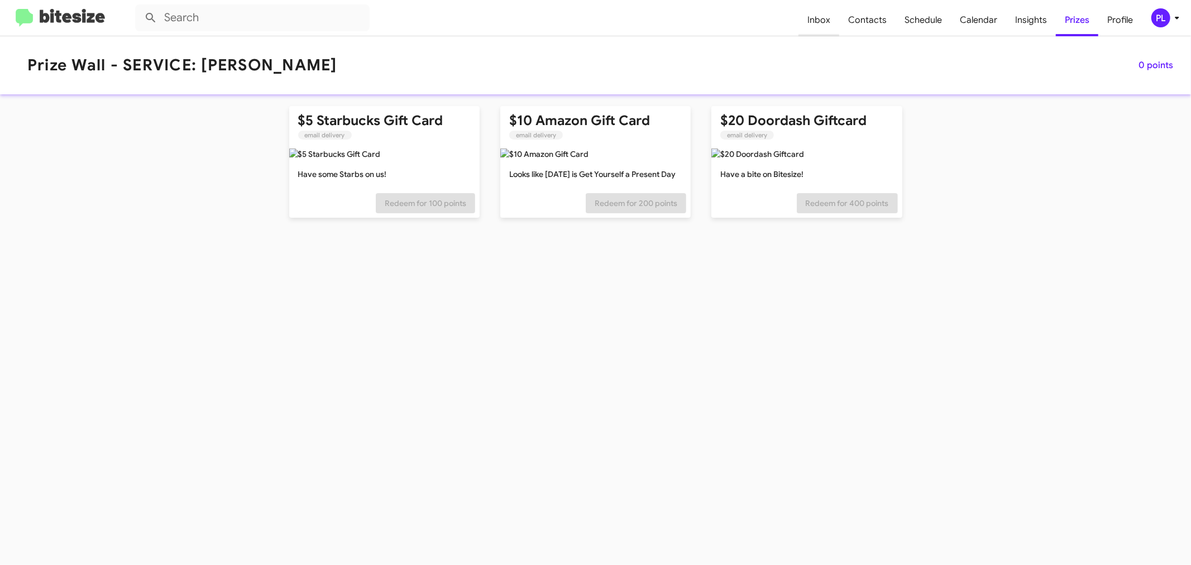
click at [823, 17] on span "Inbox" at bounding box center [819, 20] width 41 height 32
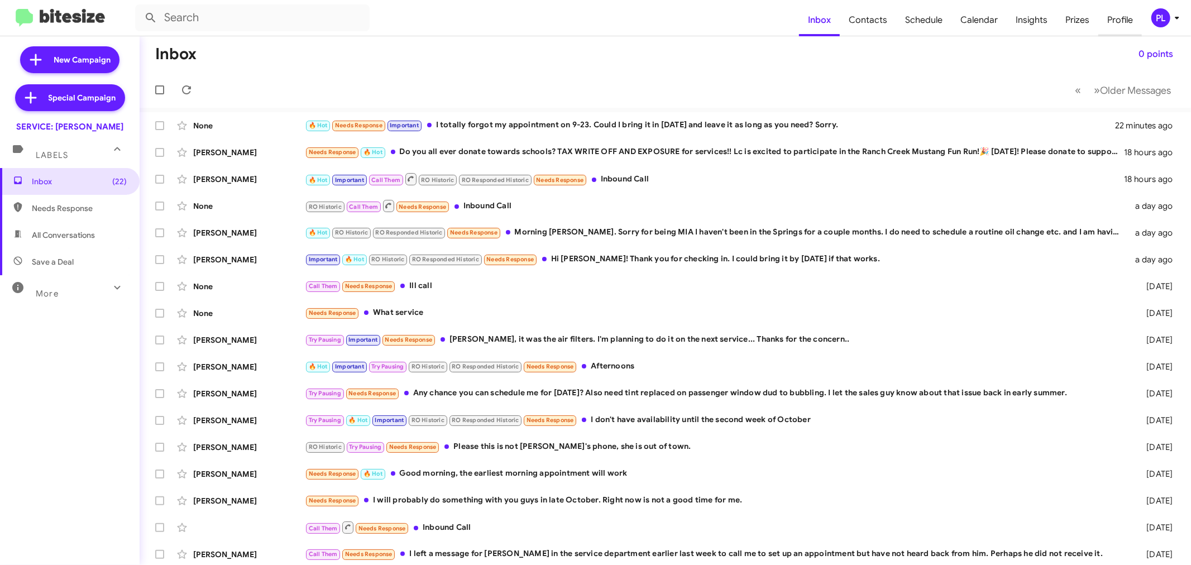
click at [1114, 20] on span "Profile" at bounding box center [1121, 20] width 44 height 32
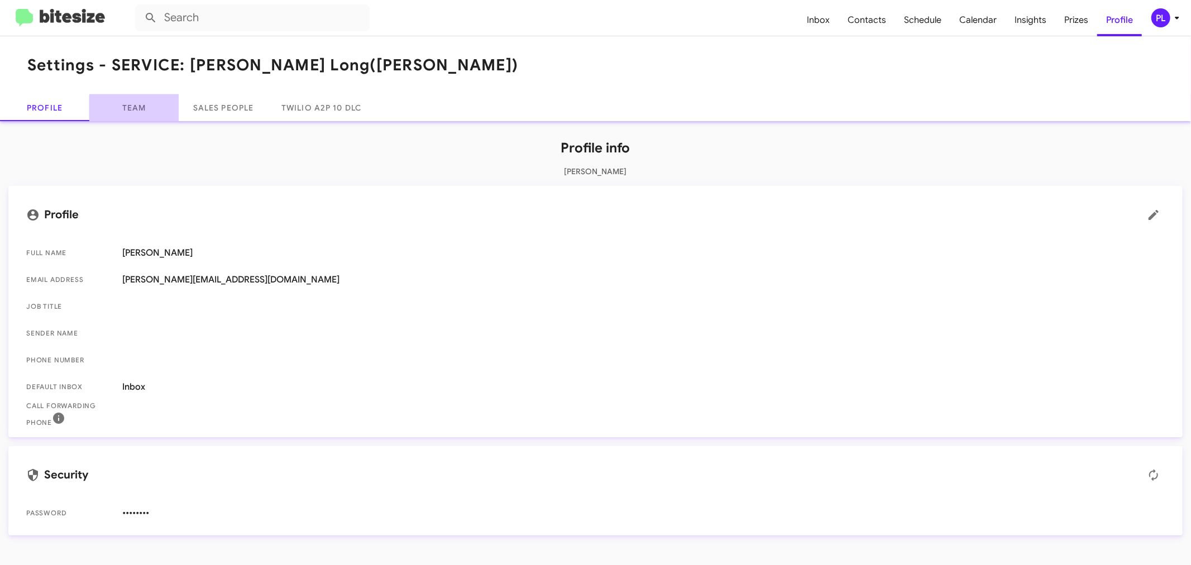
click at [141, 118] on link "Team" at bounding box center [133, 107] width 89 height 27
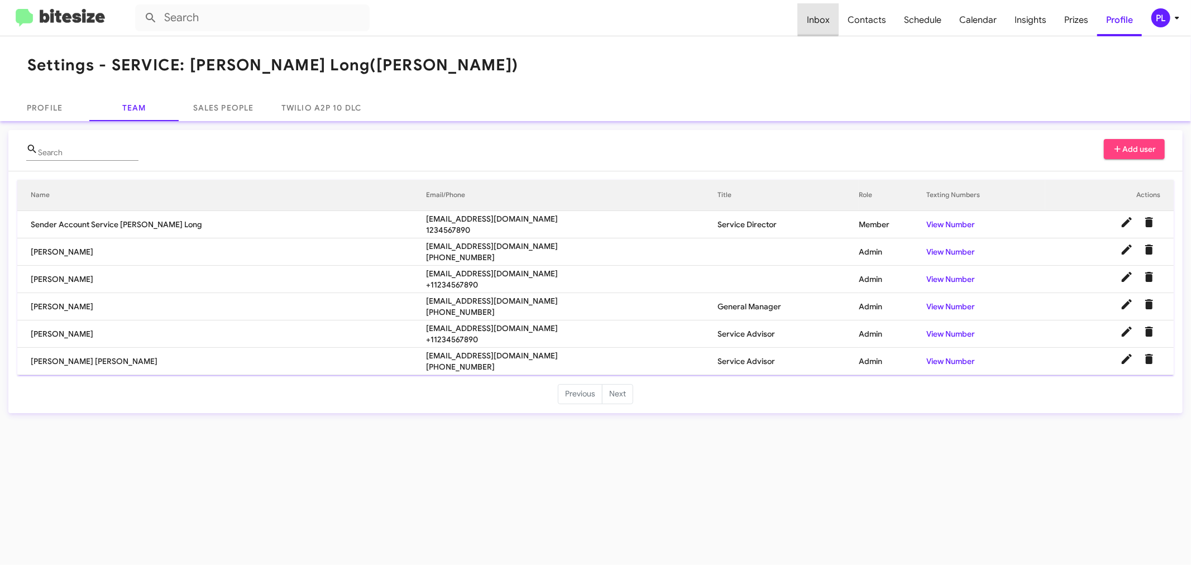
click at [817, 19] on span "Inbox" at bounding box center [818, 20] width 41 height 32
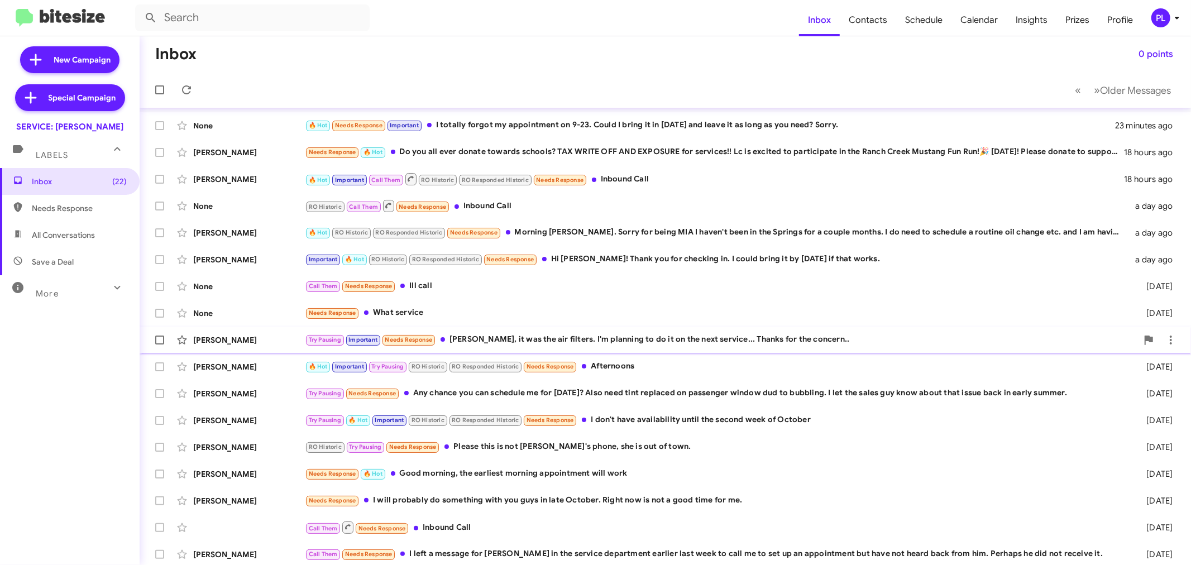
scroll to position [83, 0]
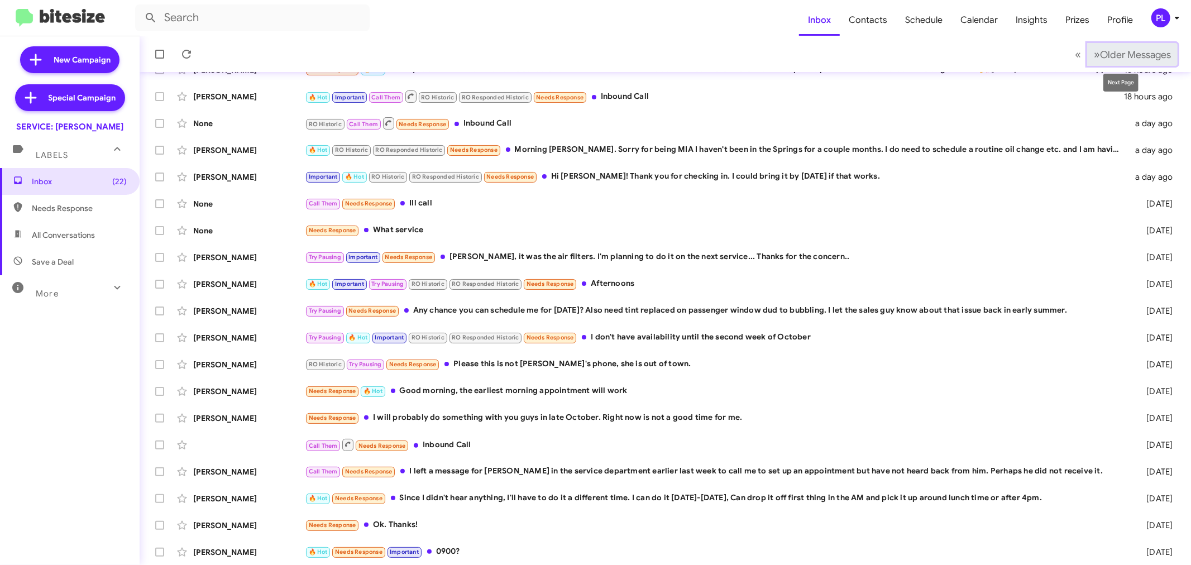
click at [1127, 51] on span "Older Messages" at bounding box center [1135, 55] width 71 height 12
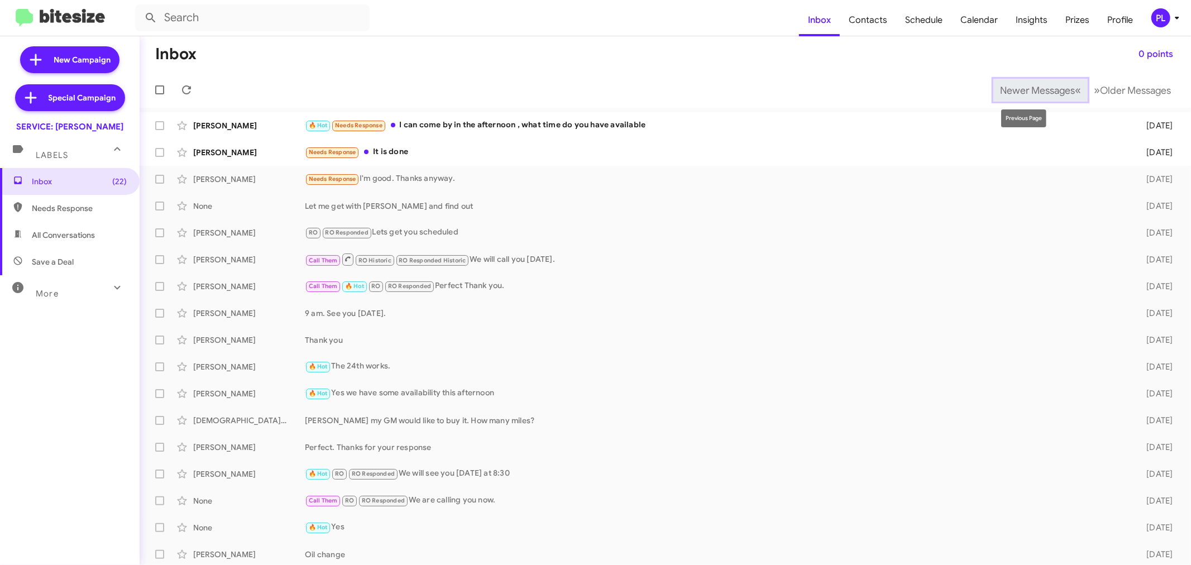
click at [1024, 92] on span "Newer Messages" at bounding box center [1037, 90] width 75 height 12
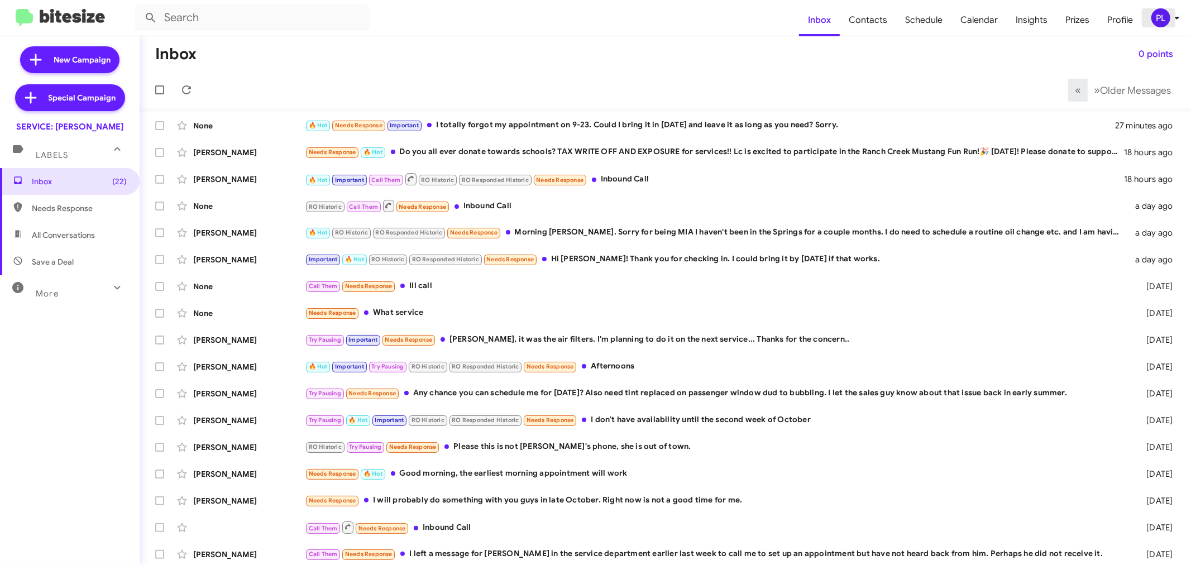
click at [1168, 17] on div "PL" at bounding box center [1161, 17] width 19 height 19
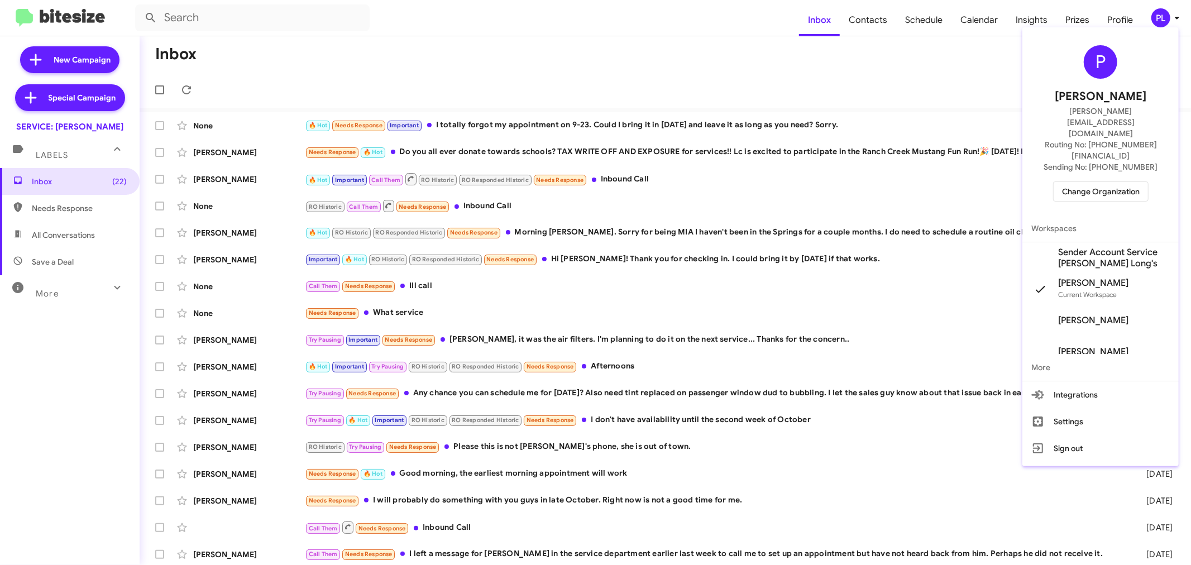
click at [1088, 182] on span "Change Organization" at bounding box center [1101, 191] width 78 height 19
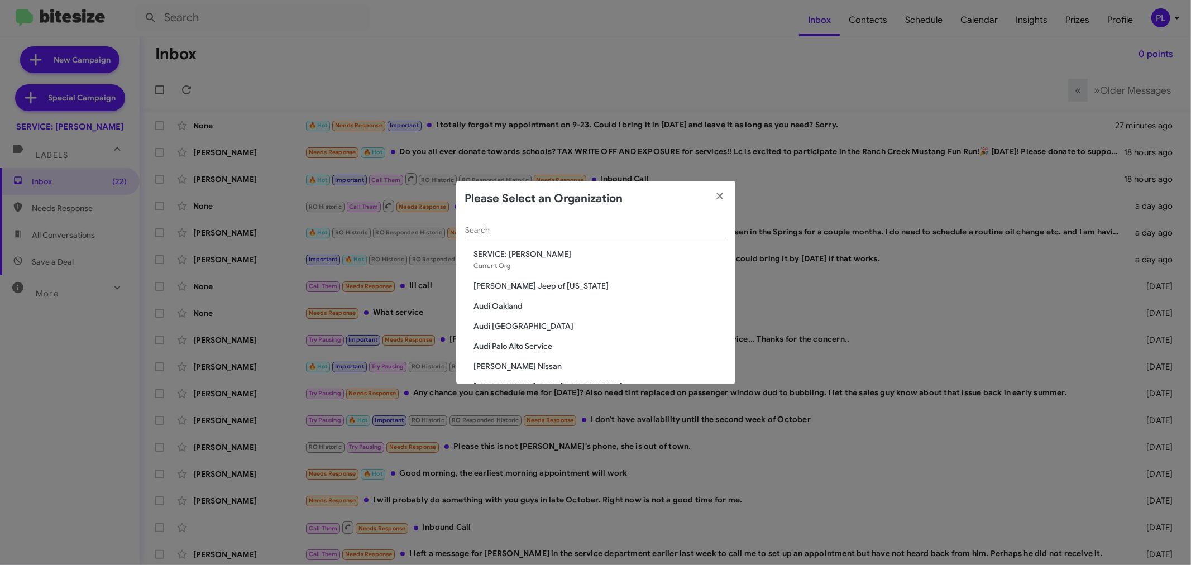
click at [585, 230] on input "Search" at bounding box center [595, 230] width 261 height 9
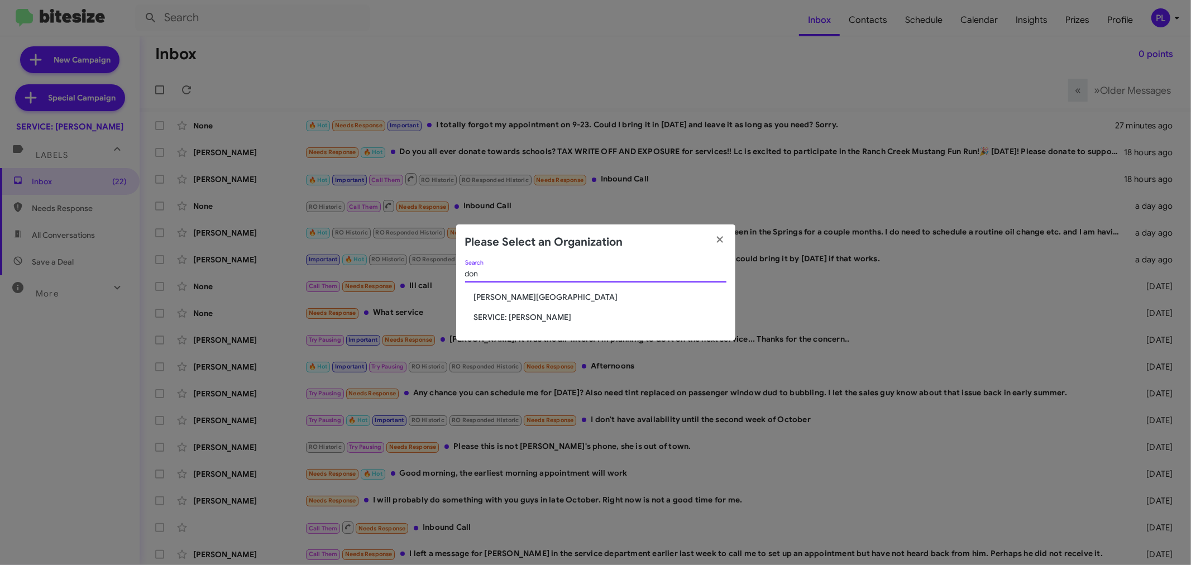
type input "don"
click at [557, 297] on span "[PERSON_NAME][GEOGRAPHIC_DATA]" at bounding box center [600, 297] width 252 height 11
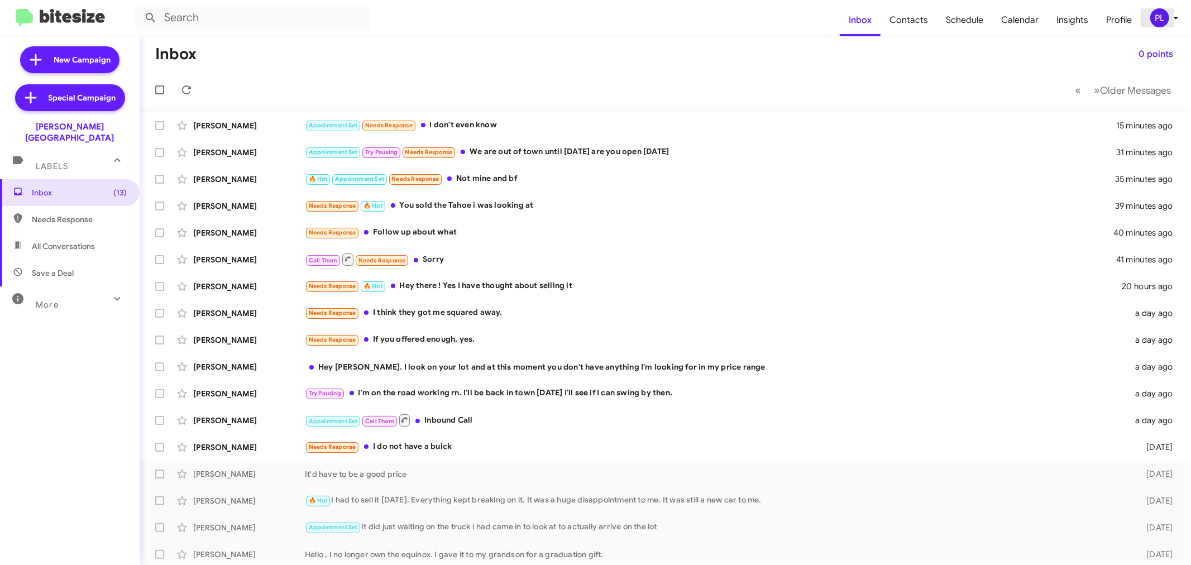
click at [1165, 16] on div "PL" at bounding box center [1160, 17] width 19 height 19
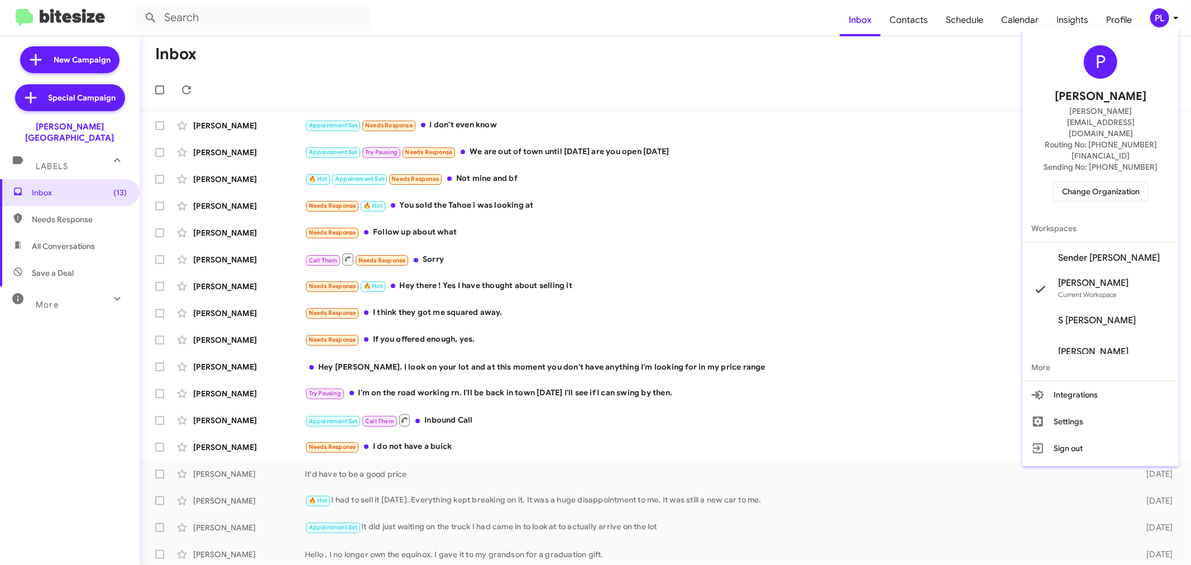
click at [1129, 182] on span "Change Organization" at bounding box center [1101, 191] width 78 height 19
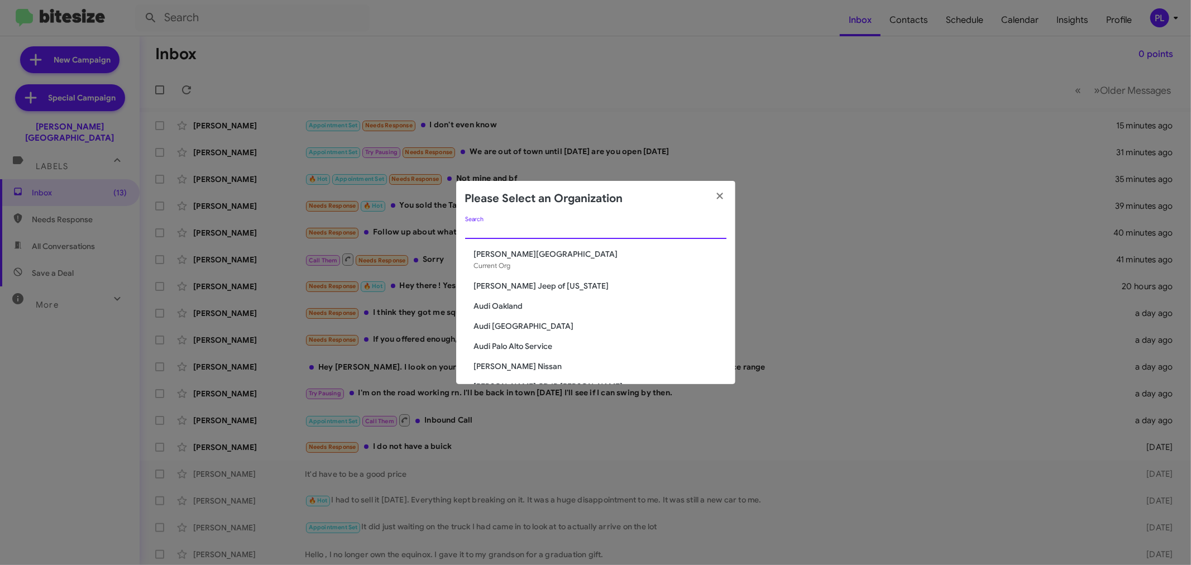
click at [538, 232] on input "Search" at bounding box center [595, 230] width 261 height 9
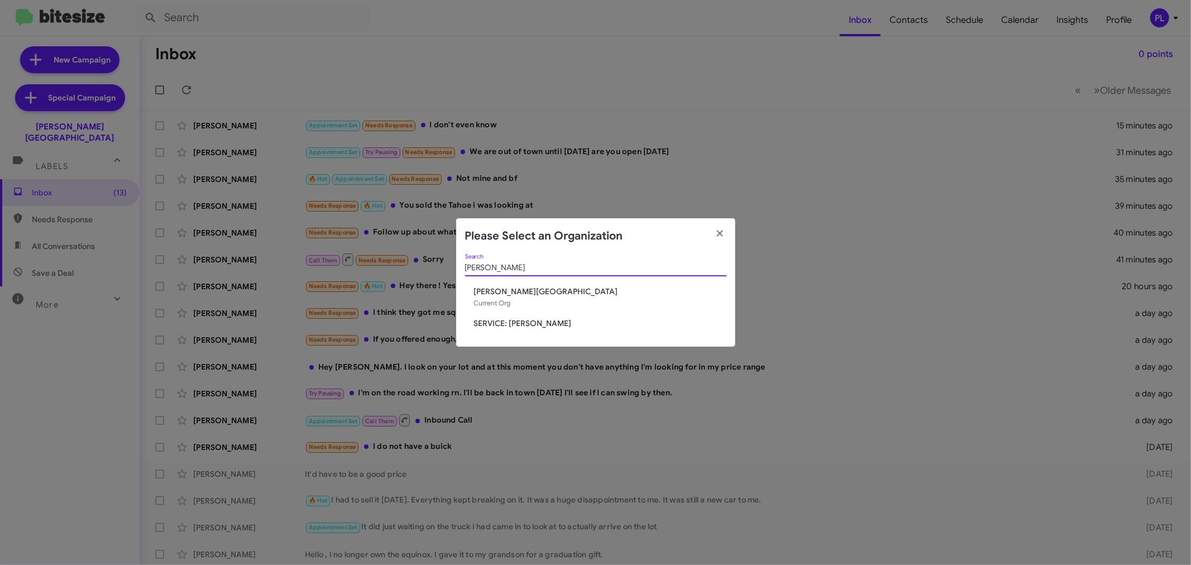
type input "ledford"
click at [500, 324] on span "SERVICE: [PERSON_NAME]" at bounding box center [600, 323] width 252 height 11
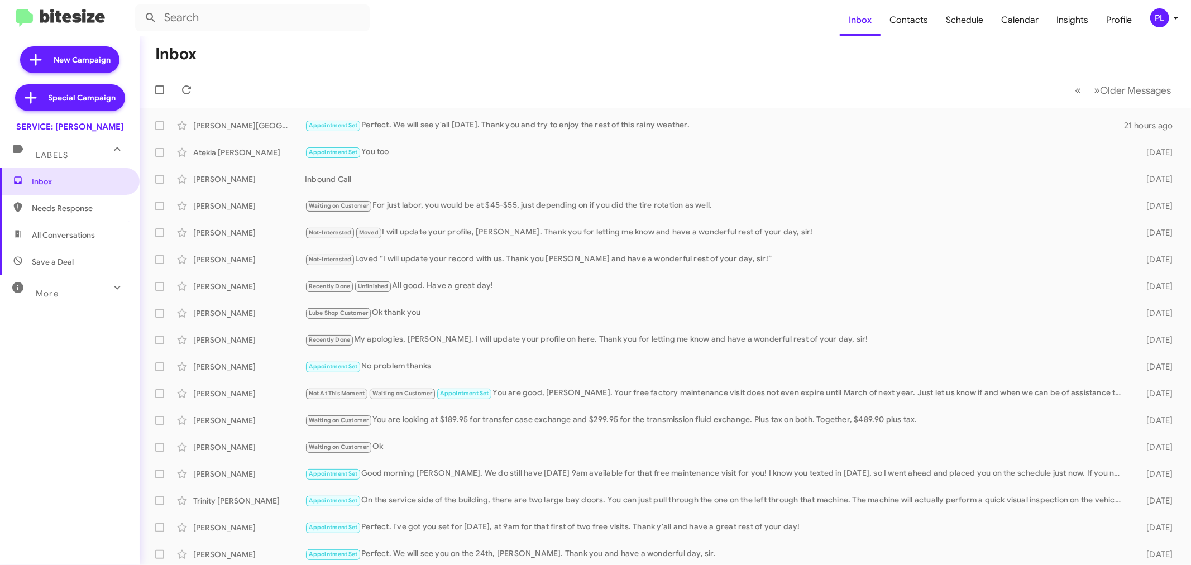
click at [1167, 17] on div "PL" at bounding box center [1160, 17] width 19 height 19
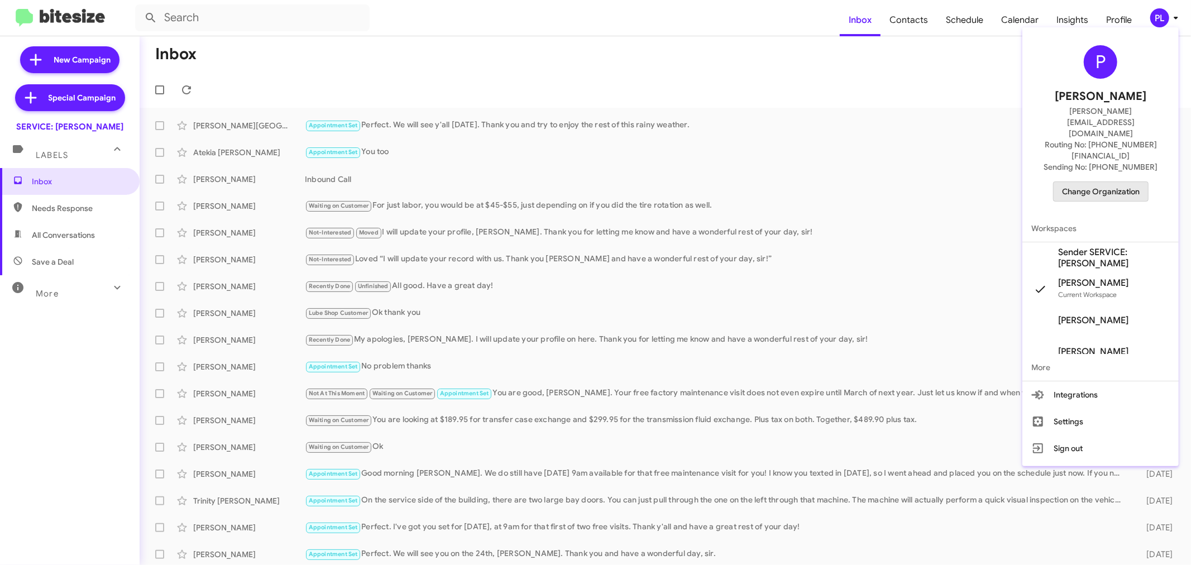
click at [1103, 182] on span "Change Organization" at bounding box center [1101, 191] width 78 height 19
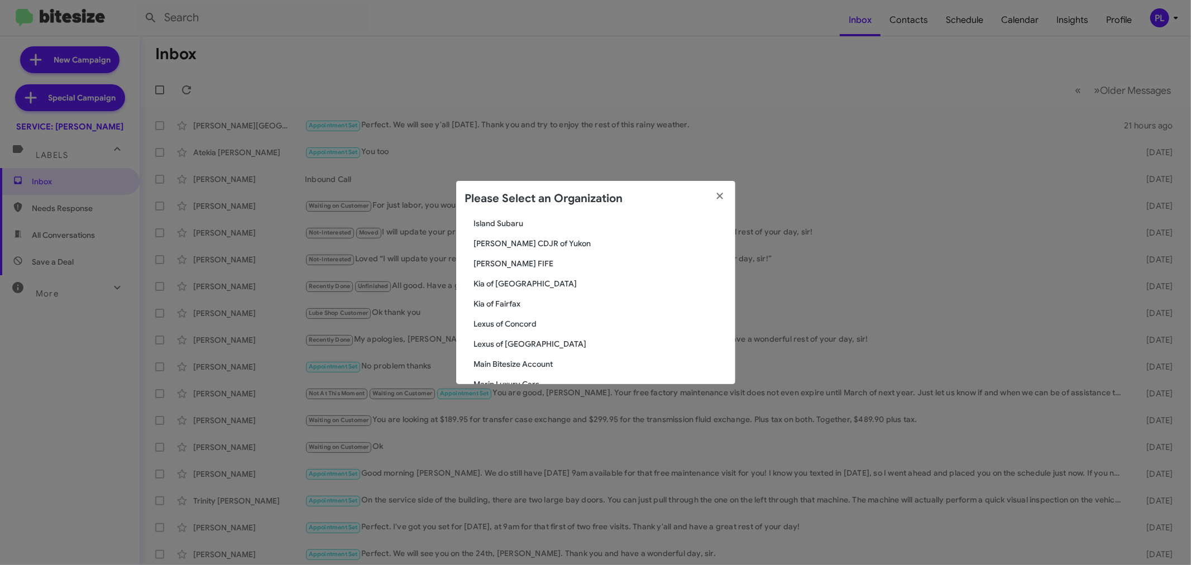
scroll to position [1117, 0]
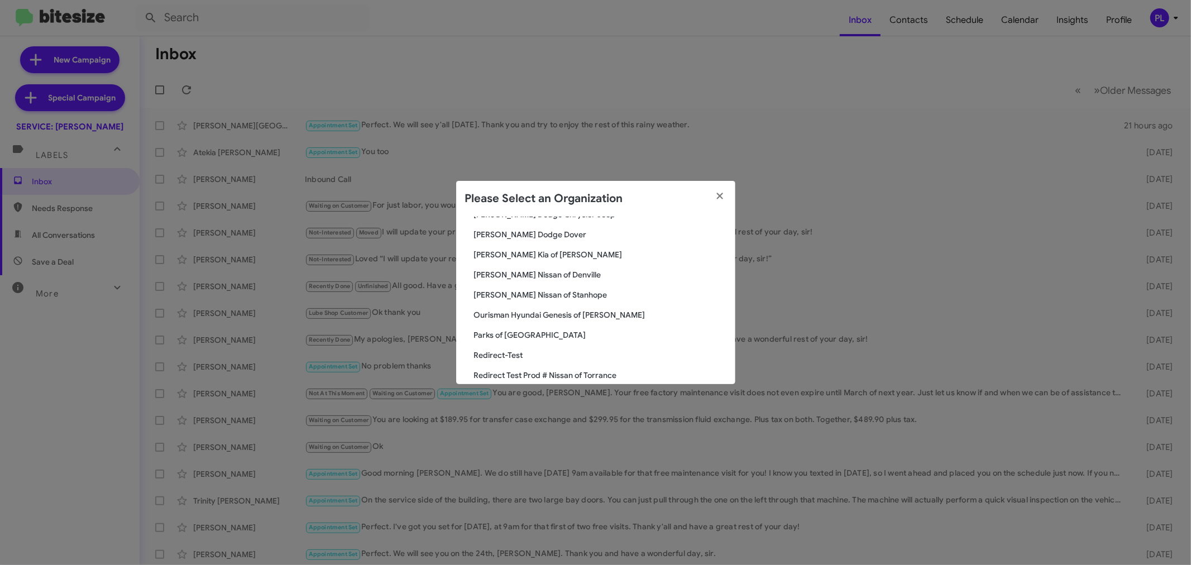
click at [512, 337] on span "Parks of [GEOGRAPHIC_DATA]" at bounding box center [600, 335] width 252 height 11
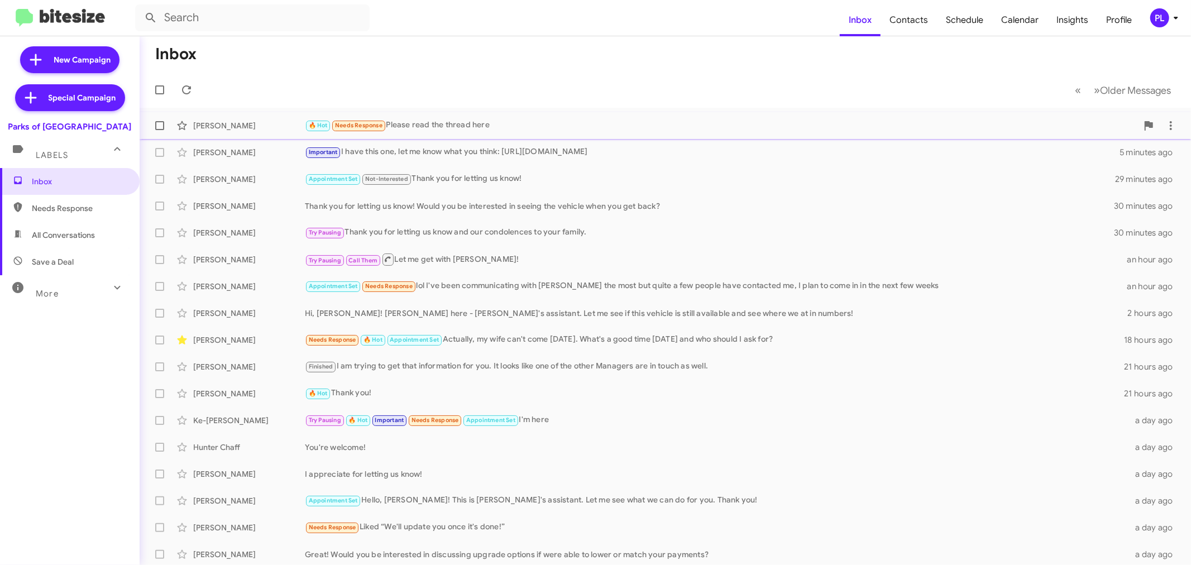
click at [481, 125] on div "🔥 Hot Needs Response Please read the thread here" at bounding box center [721, 125] width 833 height 13
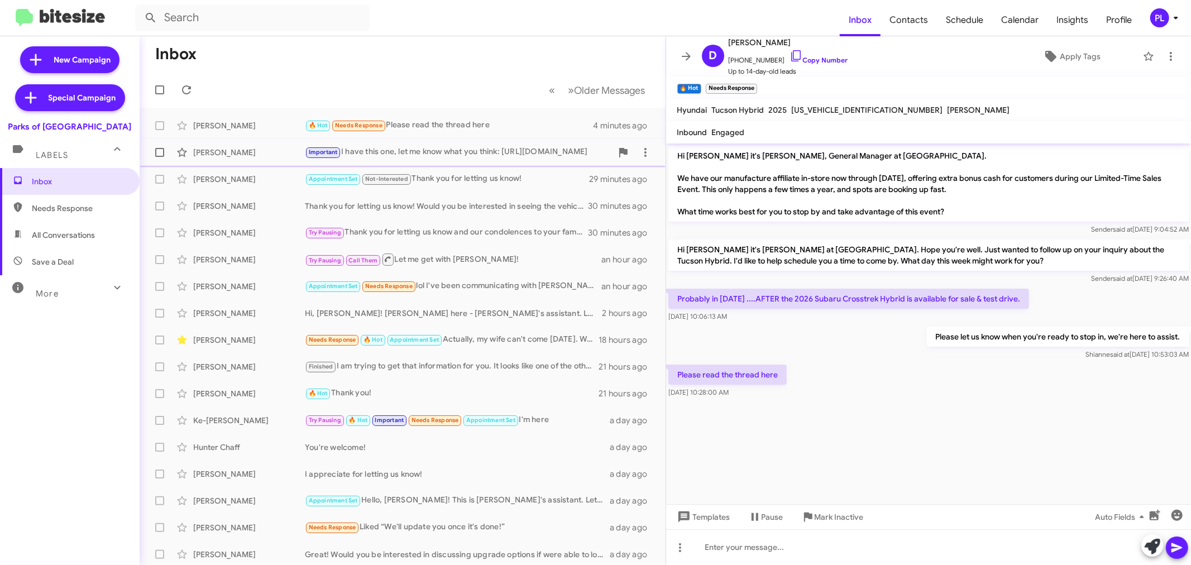
click at [475, 146] on div "Important I have this one, let me know what you think: [URL][DOMAIN_NAME]" at bounding box center [458, 152] width 307 height 13
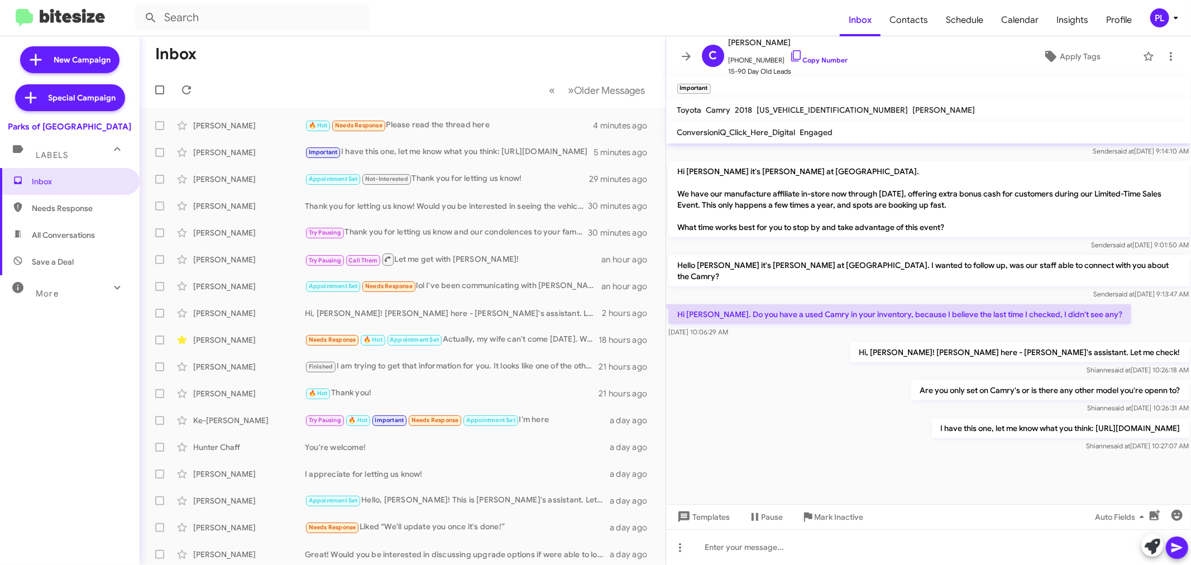
click at [93, 289] on div "More" at bounding box center [58, 289] width 99 height 21
click at [64, 476] on span "Sold Responded" at bounding box center [70, 485] width 140 height 27
type input "in:sold-verified"
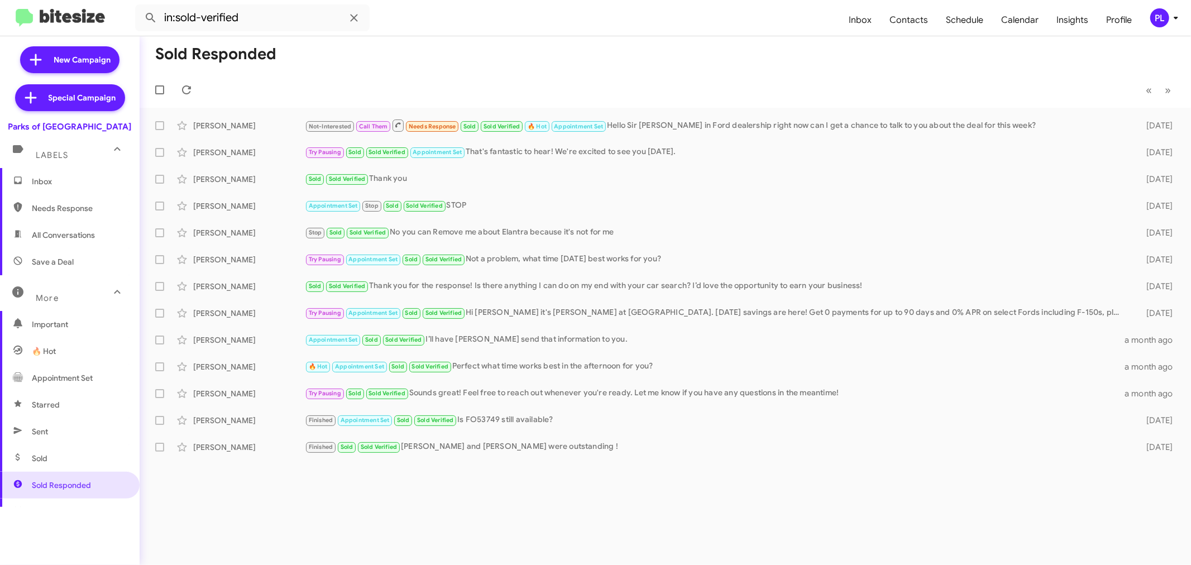
click at [60, 185] on span "Inbox" at bounding box center [79, 181] width 95 height 11
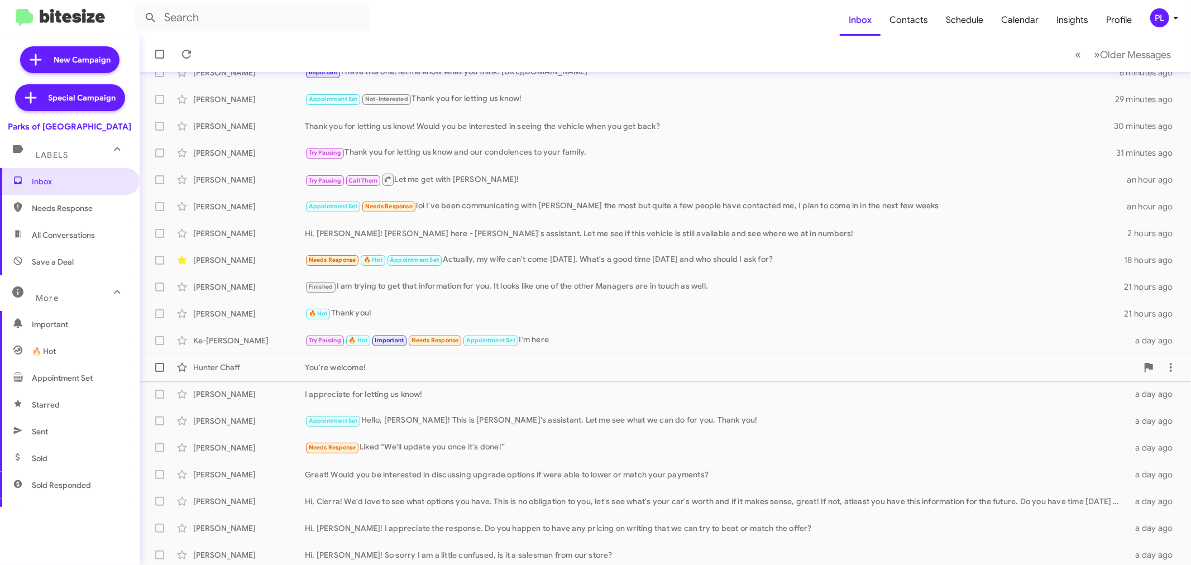
scroll to position [83, 0]
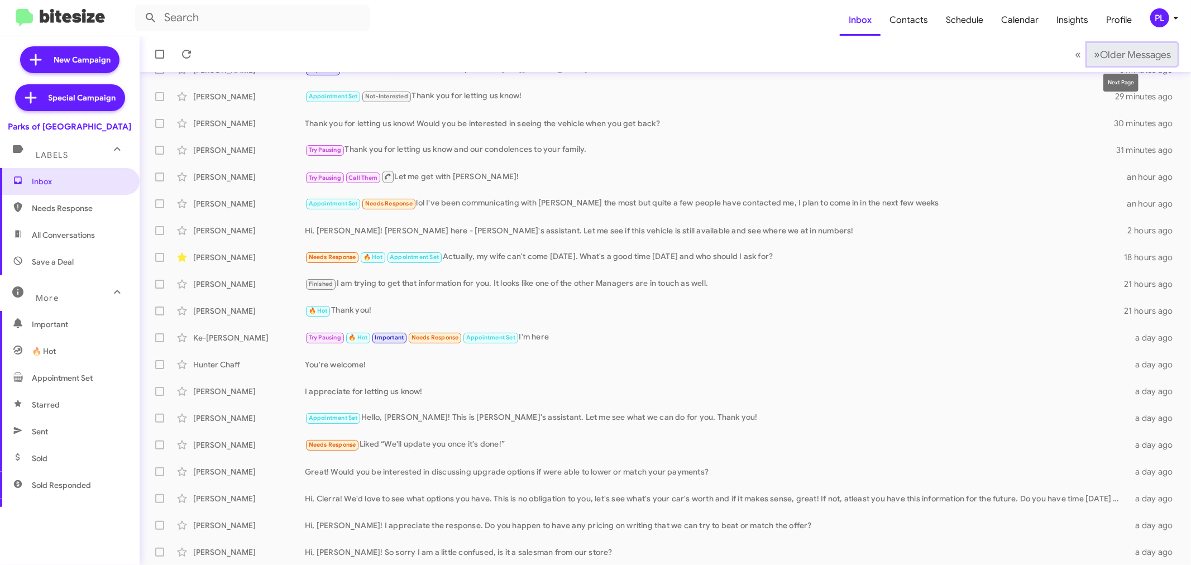
click at [1140, 49] on span "Older Messages" at bounding box center [1135, 55] width 71 height 12
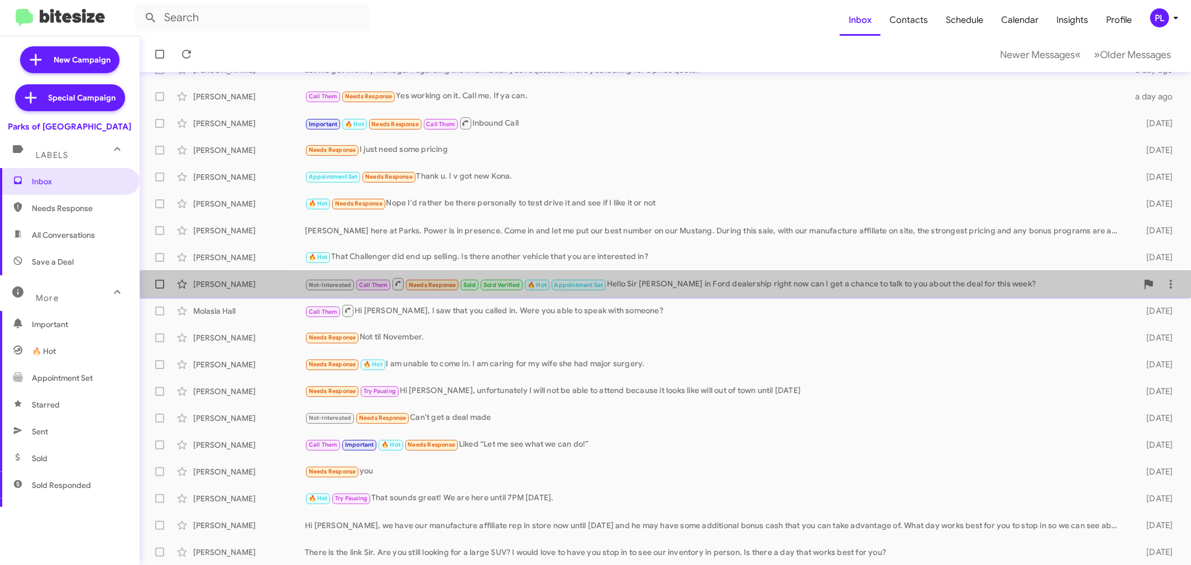
click at [746, 282] on div "Not-Interested Call Them Needs Response Sold Sold Verified 🔥 Hot Appointment Se…" at bounding box center [721, 284] width 833 height 14
